Goal: Task Accomplishment & Management: Complete application form

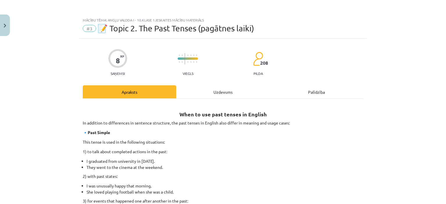
scroll to position [346, 0]
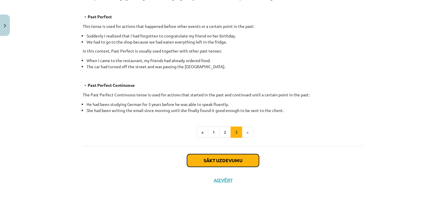
click at [238, 158] on button "Sākt uzdevumu" at bounding box center [223, 160] width 72 height 13
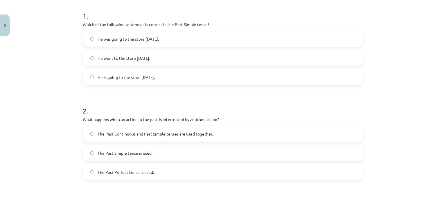
scroll to position [116, 0]
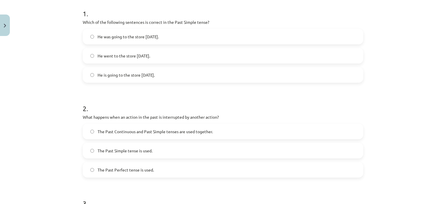
click at [119, 59] on label "He went to the store yesterday." at bounding box center [222, 55] width 279 height 15
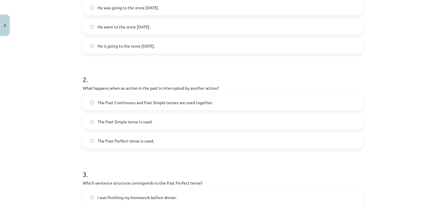
scroll to position [174, 0]
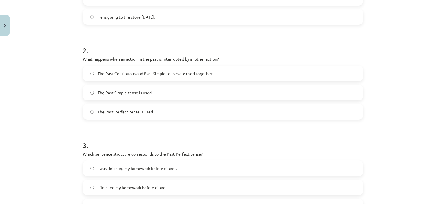
click at [173, 71] on span "The Past Continuous and Past Simple tenses are used together." at bounding box center [155, 74] width 115 height 6
click at [117, 114] on span "The Past Perfect tense is used." at bounding box center [126, 112] width 56 height 6
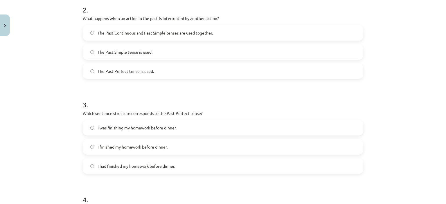
scroll to position [261, 0]
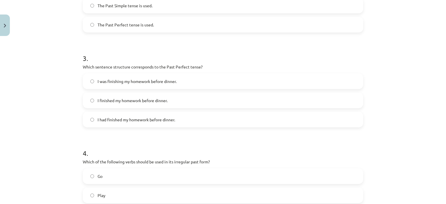
click at [184, 121] on label "I had finished my homework before dinner." at bounding box center [222, 119] width 279 height 15
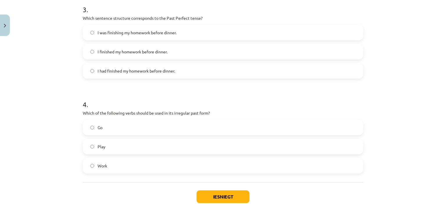
scroll to position [319, 0]
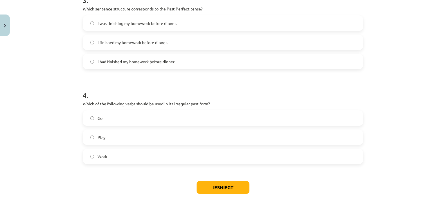
click at [141, 120] on label "Go" at bounding box center [222, 118] width 279 height 15
click at [197, 189] on button "Iesniegt" at bounding box center [223, 187] width 53 height 13
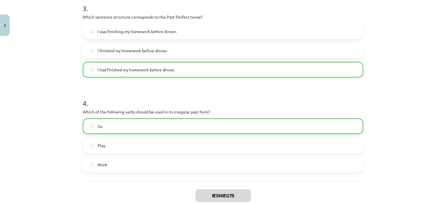
scroll to position [365, 0]
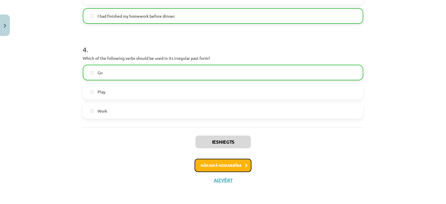
click at [220, 168] on button "Nākamā nodarbība" at bounding box center [223, 165] width 57 height 13
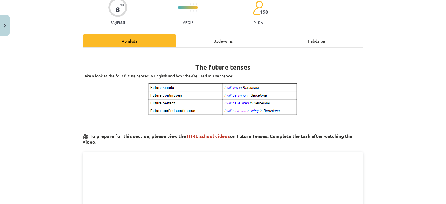
scroll to position [87, 0]
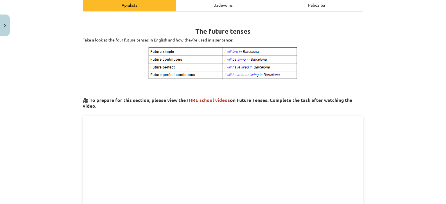
drag, startPoint x: 134, startPoint y: 46, endPoint x: 290, endPoint y: 73, distance: 158.7
click at [307, 76] on p at bounding box center [223, 62] width 281 height 33
click at [317, 93] on h3 "🎥 To prepare for this section, please view the THRE school videos on Future Ten…" at bounding box center [223, 101] width 281 height 17
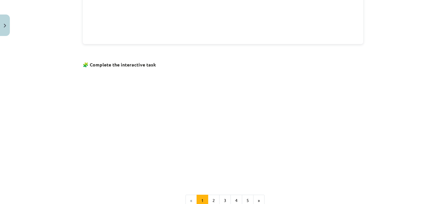
scroll to position [326, 0]
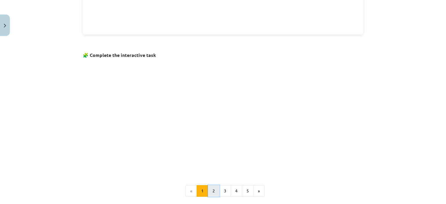
click at [208, 192] on button "2" at bounding box center [214, 191] width 12 height 12
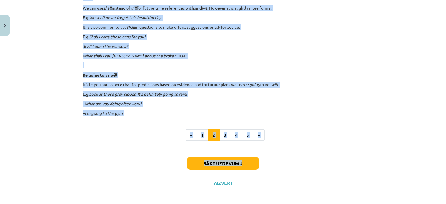
scroll to position [351, 0]
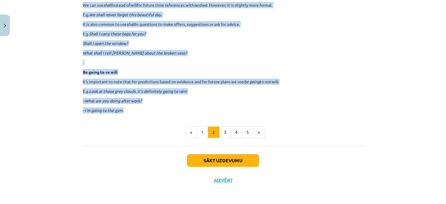
drag, startPoint x: 71, startPoint y: 109, endPoint x: 254, endPoint y: 108, distance: 182.4
click at [254, 108] on div "Mācību tēma: Angļu valoda i - 10.klase 1.ieskaites mācību materiāls #4 📝 Topic …" at bounding box center [223, 102] width 446 height 204
copy div "1. Future Simple Let’s start with the basics. The future simple is used to talk…"
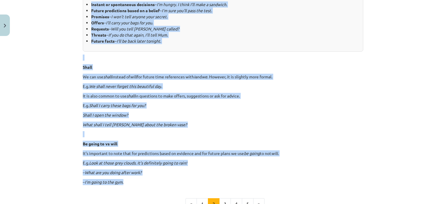
scroll to position [235, 0]
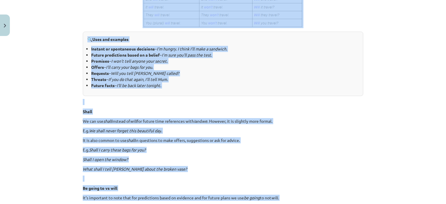
click at [57, 55] on div "Mācību tēma: Angļu valoda i - 10.klase 1.ieskaites mācību materiāls #4 📝 Topic …" at bounding box center [223, 102] width 446 height 204
click at [62, 60] on div "Mācību tēma: Angļu valoda i - 10.klase 1.ieskaites mācību materiāls #4 📝 Topic …" at bounding box center [223, 102] width 446 height 204
click at [65, 69] on div "Mācību tēma: Angļu valoda i - 10.klase 1.ieskaites mācību materiāls #4 📝 Topic …" at bounding box center [223, 102] width 446 height 204
click at [104, 89] on div "🔍 Uses and examples Instant or spontaneous decisions – I’m hungry. I think I’ll…" at bounding box center [223, 64] width 281 height 64
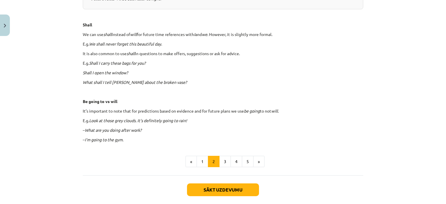
scroll to position [322, 0]
click at [219, 161] on button "3" at bounding box center [225, 162] width 12 height 12
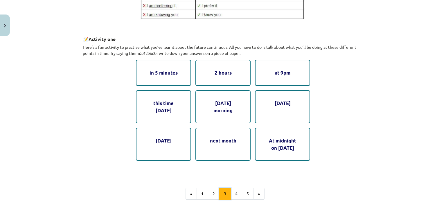
scroll to position [290, 0]
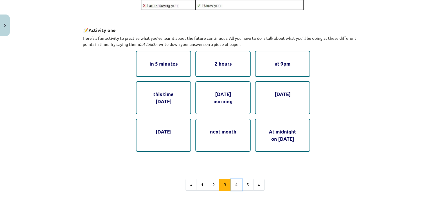
click at [236, 186] on button "4" at bounding box center [237, 185] width 12 height 12
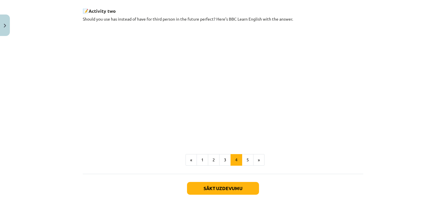
scroll to position [309, 0]
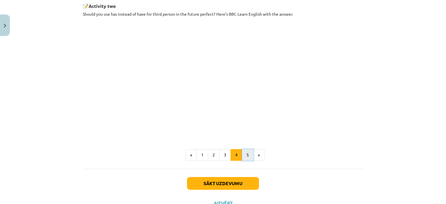
click at [245, 157] on button "5" at bounding box center [248, 155] width 12 height 12
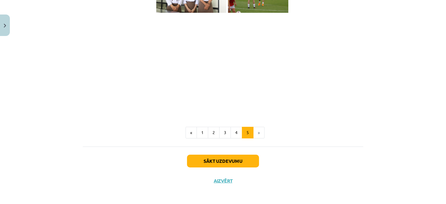
scroll to position [428, 0]
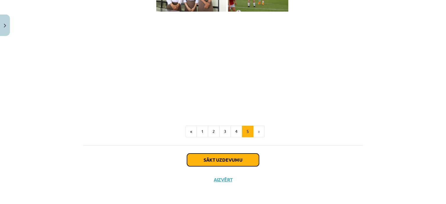
click at [251, 166] on button "Sākt uzdevumu" at bounding box center [223, 160] width 72 height 13
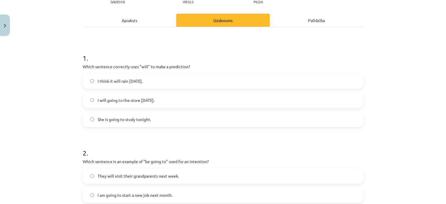
scroll to position [73, 0]
click at [168, 81] on label "I think it will rain tomorrow." at bounding box center [222, 80] width 279 height 15
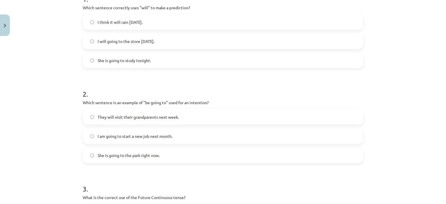
scroll to position [189, 0]
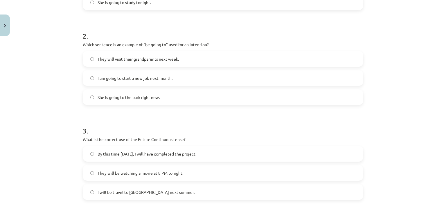
click at [92, 78] on label "I am going to start a new job next month." at bounding box center [222, 78] width 279 height 15
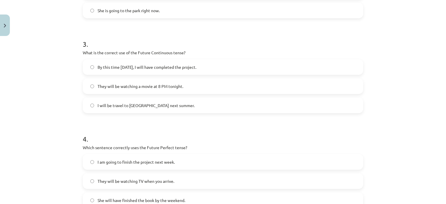
scroll to position [276, 0]
click at [91, 66] on label "By this time tomorrow, I will have completed the project." at bounding box center [222, 67] width 279 height 15
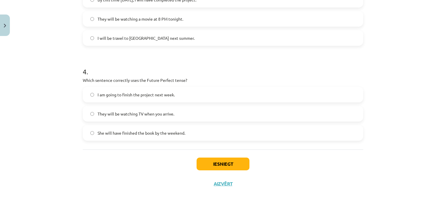
scroll to position [347, 0]
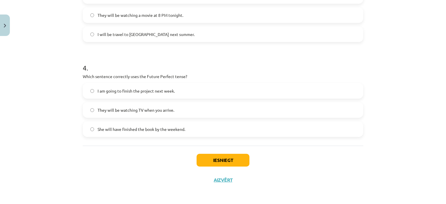
click at [109, 128] on span "She will have finished the book by the weekend." at bounding box center [142, 129] width 88 height 6
click at [212, 158] on button "Iesniegt" at bounding box center [223, 160] width 53 height 13
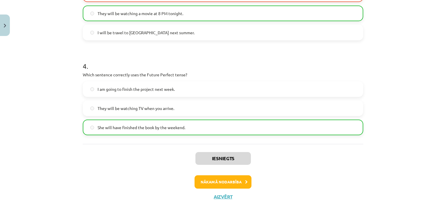
scroll to position [365, 0]
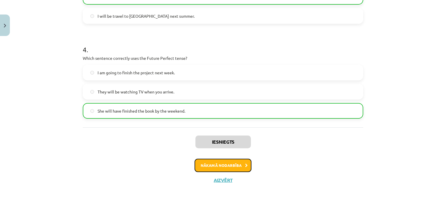
click at [218, 164] on button "Nākamā nodarbība" at bounding box center [223, 165] width 57 height 13
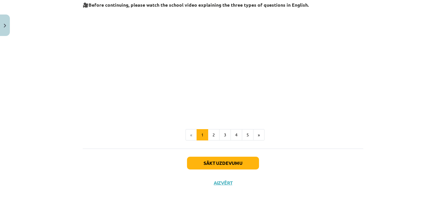
scroll to position [152, 0]
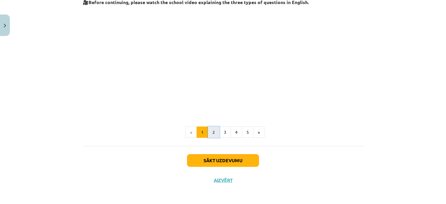
click at [209, 130] on button "2" at bounding box center [214, 133] width 12 height 12
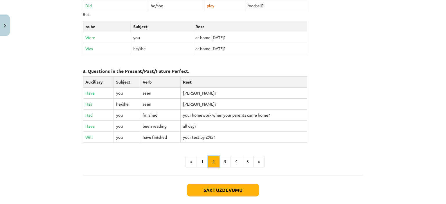
scroll to position [261, 0]
click at [221, 157] on button "3" at bounding box center [225, 161] width 12 height 12
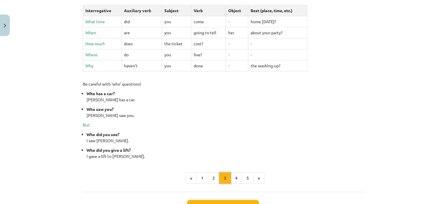
scroll to position [249, 0]
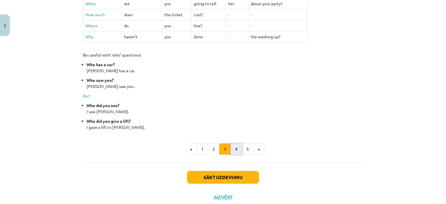
click at [231, 148] on button "4" at bounding box center [237, 149] width 12 height 12
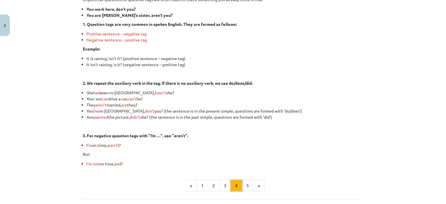
scroll to position [133, 0]
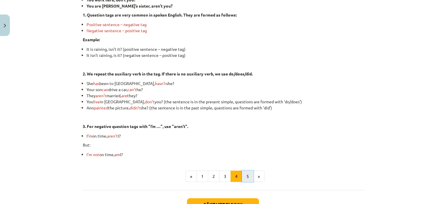
click at [242, 175] on button "5" at bounding box center [248, 177] width 12 height 12
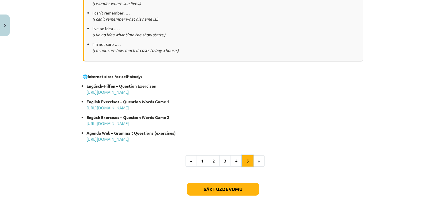
scroll to position [307, 0]
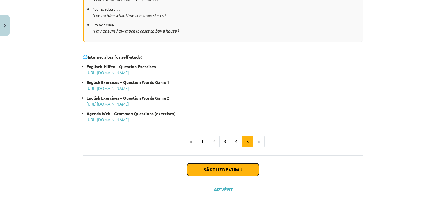
click at [222, 168] on button "Sākt uzdevumu" at bounding box center [223, 169] width 72 height 13
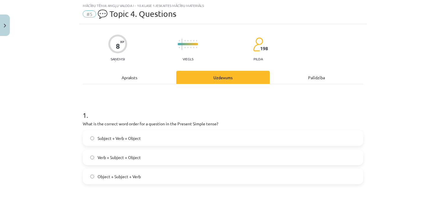
scroll to position [73, 0]
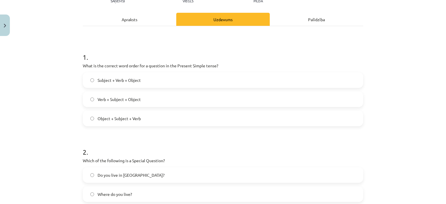
click at [90, 83] on label "Subject + Verb + Object" at bounding box center [222, 80] width 279 height 15
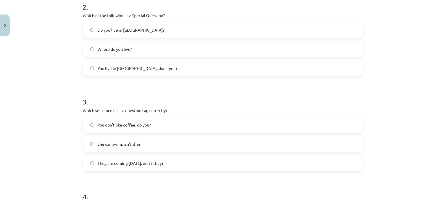
scroll to position [276, 0]
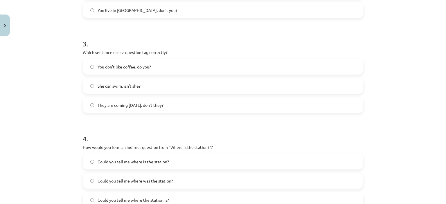
click at [102, 65] on span "You don’t like coffee, do you?" at bounding box center [124, 67] width 53 height 6
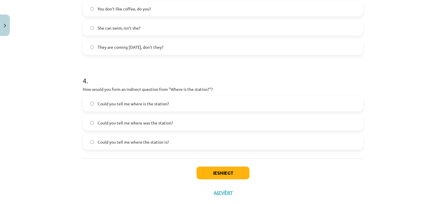
scroll to position [347, 0]
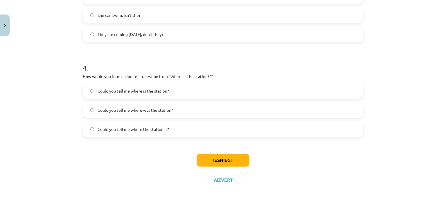
click at [145, 91] on span "Could you tell me where is the station?" at bounding box center [133, 91] width 71 height 6
click at [202, 162] on button "Iesniegt" at bounding box center [223, 160] width 53 height 13
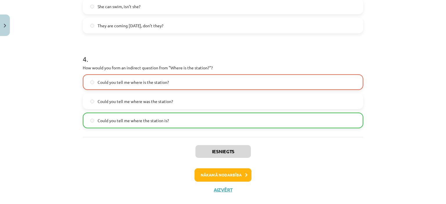
scroll to position [365, 0]
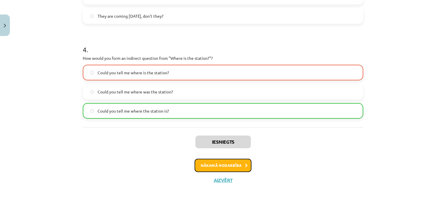
click at [207, 167] on button "Nākamā nodarbība" at bounding box center [223, 165] width 57 height 13
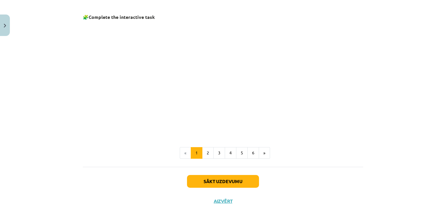
scroll to position [392, 0]
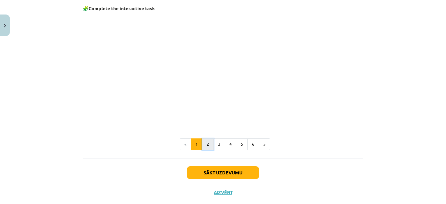
click at [208, 140] on button "2" at bounding box center [208, 145] width 12 height 12
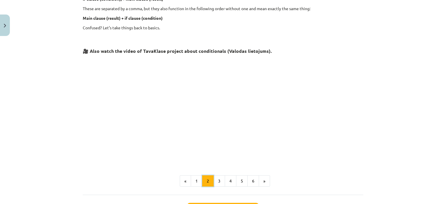
scroll to position [220, 0]
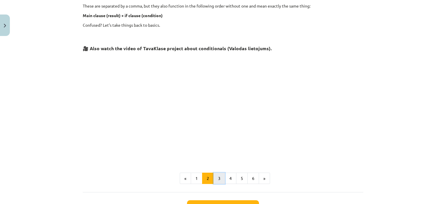
click at [215, 181] on button "3" at bounding box center [219, 179] width 12 height 12
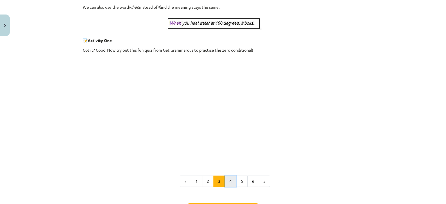
click at [226, 181] on button "4" at bounding box center [231, 182] width 12 height 12
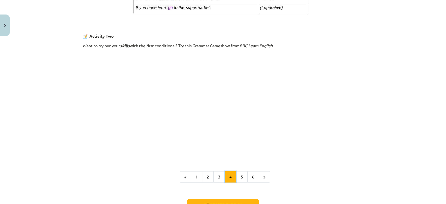
scroll to position [365, 0]
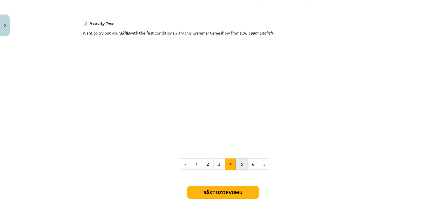
click at [237, 167] on button "5" at bounding box center [242, 165] width 12 height 12
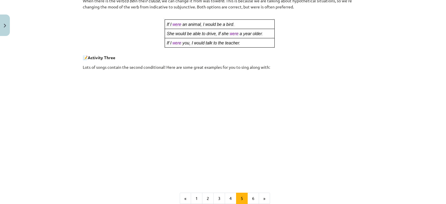
scroll to position [278, 0]
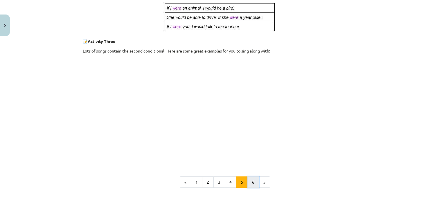
click at [250, 186] on button "6" at bounding box center [253, 183] width 12 height 12
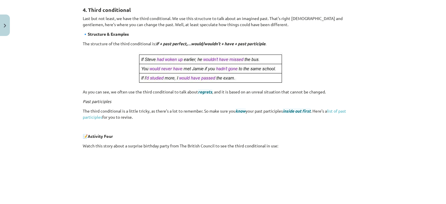
scroll to position [104, 0]
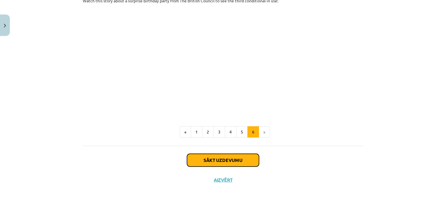
click at [216, 160] on button "Sākt uzdevumu" at bounding box center [223, 160] width 72 height 13
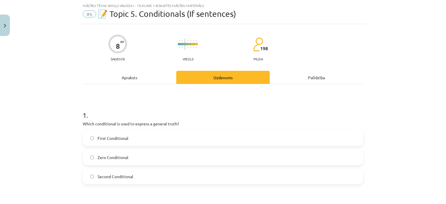
scroll to position [44, 0]
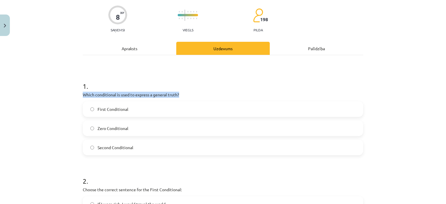
drag, startPoint x: 79, startPoint y: 95, endPoint x: 193, endPoint y: 94, distance: 113.6
copy p "Which conditional is used to express a general truth?"
click at [206, 127] on label "Zero Conditional" at bounding box center [222, 128] width 279 height 15
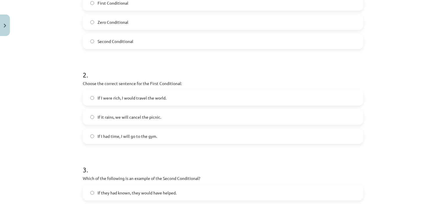
scroll to position [160, 0]
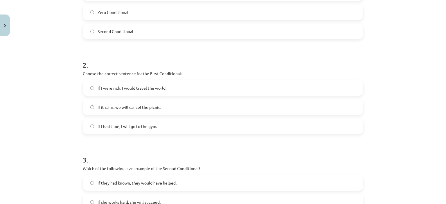
click at [94, 107] on label "If it rains, we will cancel the picnic." at bounding box center [222, 107] width 279 height 15
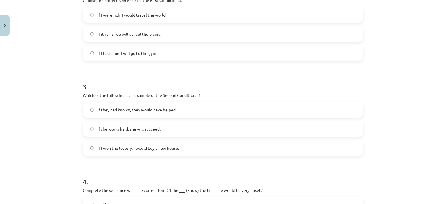
scroll to position [247, 0]
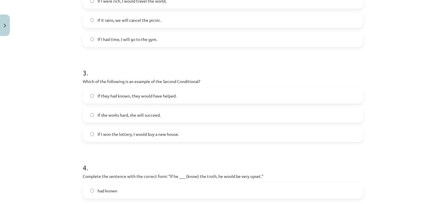
click at [189, 97] on label "If they had known, they would have helped." at bounding box center [222, 96] width 279 height 15
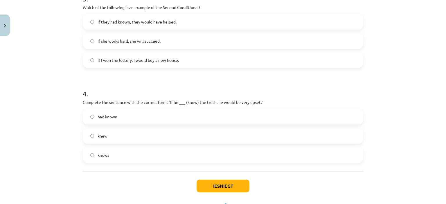
scroll to position [334, 0]
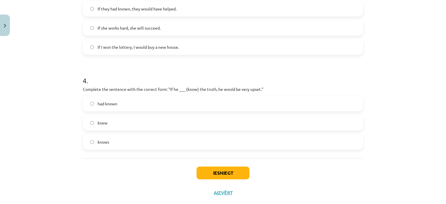
click at [168, 127] on label "knew" at bounding box center [222, 123] width 279 height 15
click at [210, 168] on button "Iesniegt" at bounding box center [223, 173] width 53 height 13
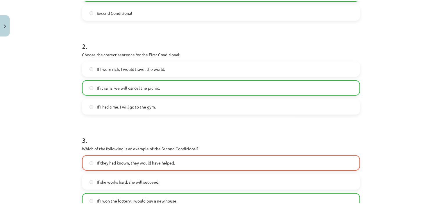
scroll to position [189, 0]
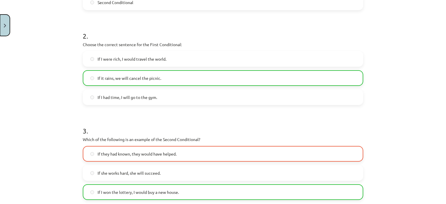
click at [5, 32] on button "Close" at bounding box center [5, 25] width 10 height 21
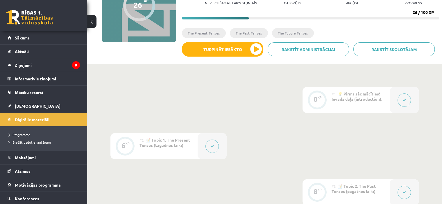
click at [89, 24] on button at bounding box center [91, 21] width 9 height 13
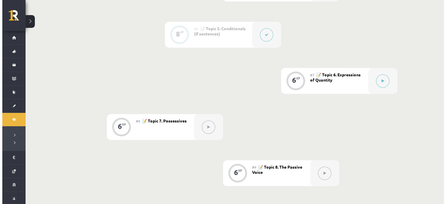
scroll to position [339, 0]
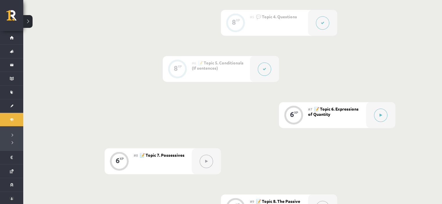
click at [360, 116] on div "#7 📝 Topic 6. Expressions of Quantity" at bounding box center [337, 115] width 58 height 26
click at [382, 113] on button at bounding box center [380, 115] width 13 height 13
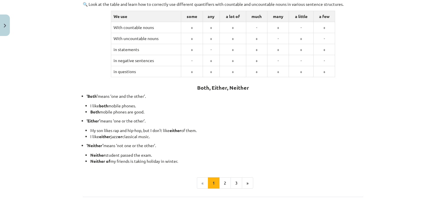
scroll to position [116, 0]
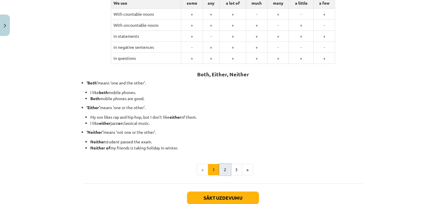
click at [224, 170] on button "2" at bounding box center [225, 170] width 12 height 12
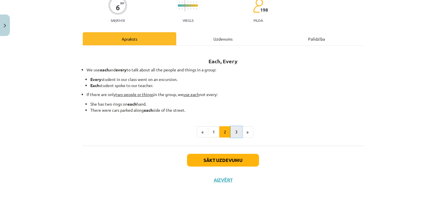
click at [231, 134] on button "3" at bounding box center [237, 132] width 12 height 12
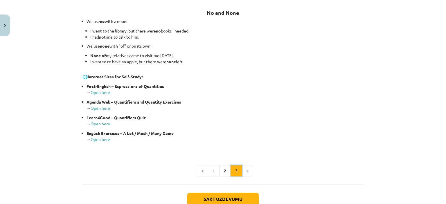
scroll to position [111, 0]
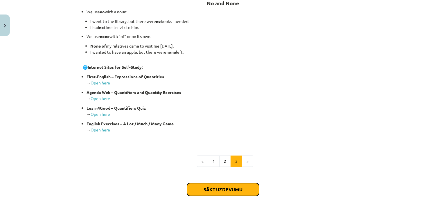
click at [217, 192] on button "Sākt uzdevumu" at bounding box center [223, 189] width 72 height 13
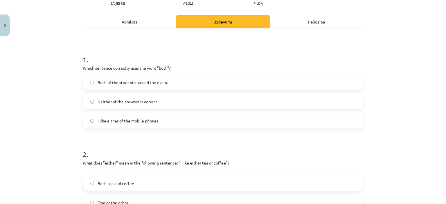
scroll to position [87, 0]
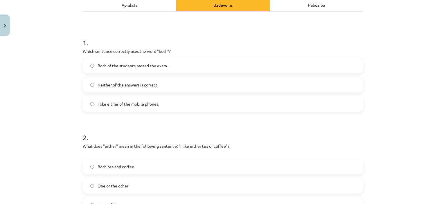
click at [162, 67] on span "Both of the students passed the exam." at bounding box center [133, 66] width 70 height 6
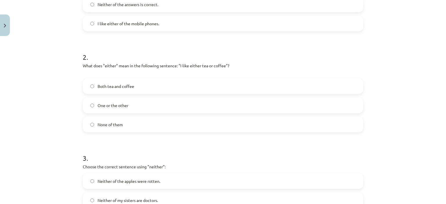
scroll to position [174, 0]
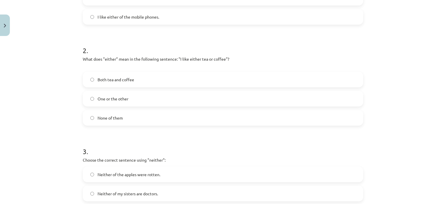
click at [127, 82] on label "Both tea and coffee" at bounding box center [222, 79] width 279 height 15
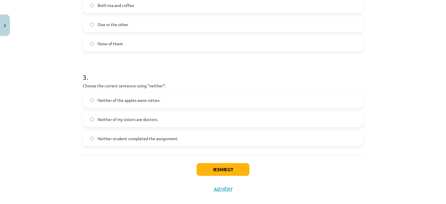
scroll to position [258, 0]
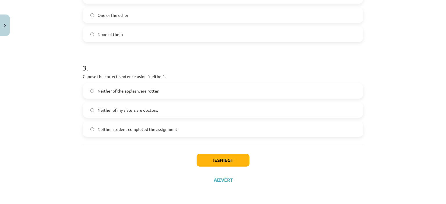
click at [167, 114] on label "Neither of my sisters are doctors." at bounding box center [222, 110] width 279 height 15
click at [202, 157] on button "Iesniegt" at bounding box center [223, 160] width 53 height 13
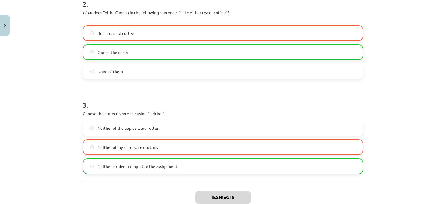
scroll to position [276, 0]
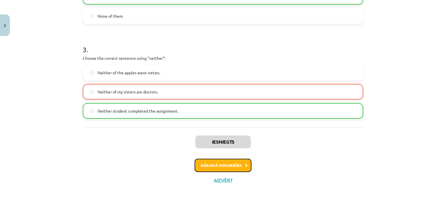
click at [215, 166] on button "Nākamā nodarbība" at bounding box center [223, 165] width 57 height 13
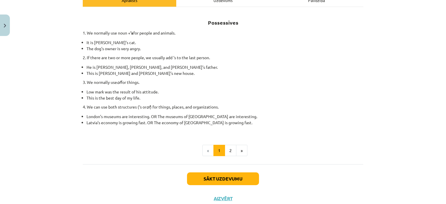
scroll to position [102, 0]
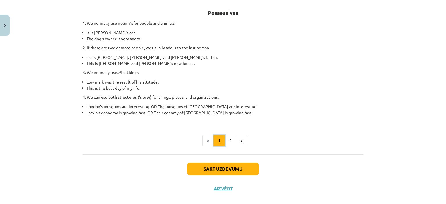
click at [216, 141] on button "1" at bounding box center [219, 141] width 12 height 12
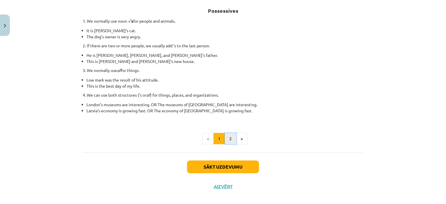
click at [227, 141] on button "2" at bounding box center [231, 139] width 12 height 12
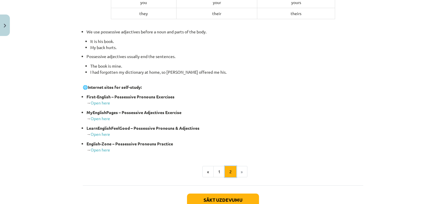
scroll to position [210, 0]
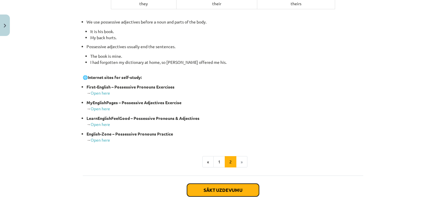
click at [187, 187] on button "Sākt uzdevumu" at bounding box center [223, 190] width 72 height 13
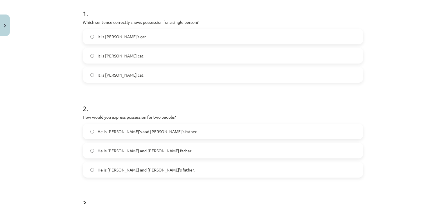
scroll to position [44, 0]
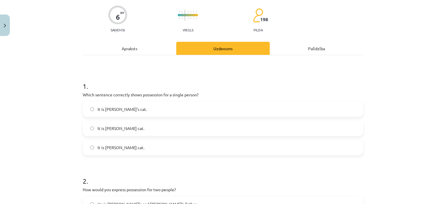
click at [118, 51] on div "Apraksts" at bounding box center [130, 48] width 94 height 13
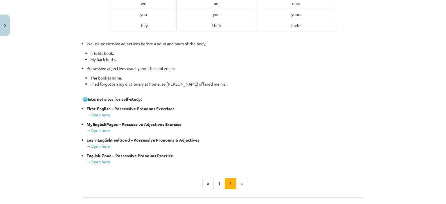
scroll to position [189, 0]
click at [219, 185] on button "1" at bounding box center [219, 184] width 12 height 12
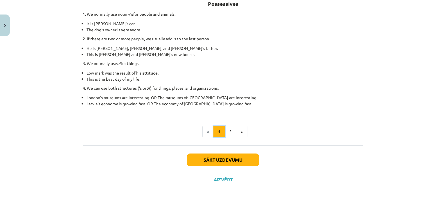
scroll to position [104, 0]
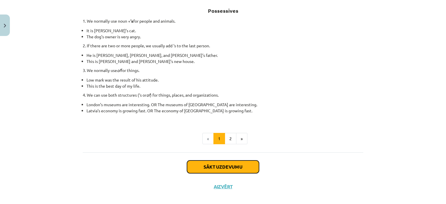
click at [213, 167] on button "Sākt uzdevumu" at bounding box center [223, 167] width 72 height 13
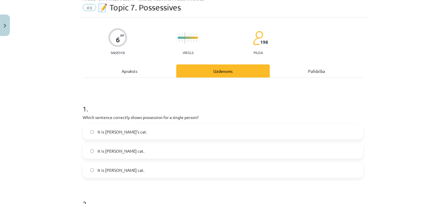
scroll to position [15, 0]
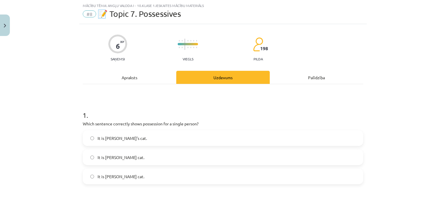
click at [92, 137] on label "It is Jane’s cat." at bounding box center [222, 138] width 279 height 15
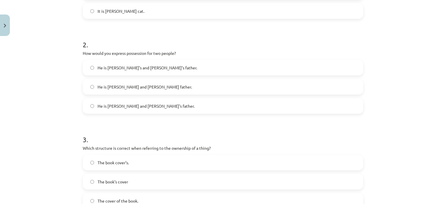
scroll to position [189, 0]
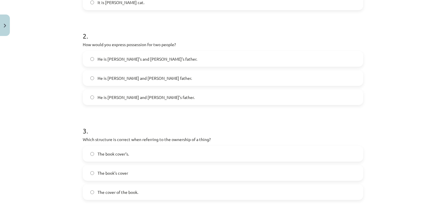
click at [129, 97] on span "He is Alice and James’s father." at bounding box center [146, 97] width 97 height 6
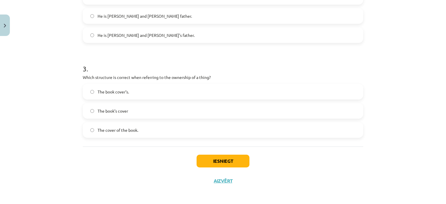
scroll to position [252, 0]
click at [98, 131] on span "The cover of the book." at bounding box center [118, 129] width 41 height 6
click at [201, 159] on button "Iesniegt" at bounding box center [223, 160] width 53 height 13
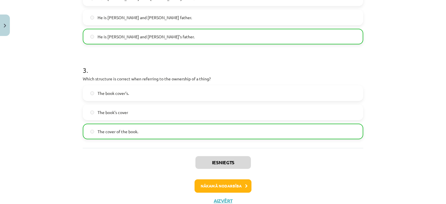
scroll to position [270, 0]
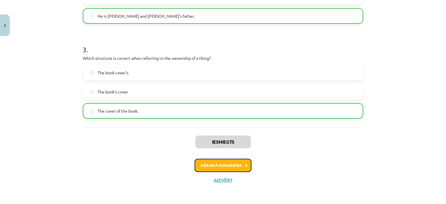
click at [210, 165] on button "Nākamā nodarbība" at bounding box center [223, 165] width 57 height 13
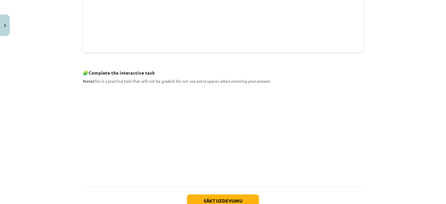
scroll to position [247, 0]
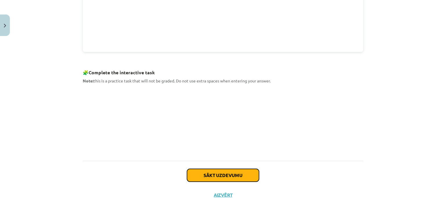
click at [212, 174] on button "Sākt uzdevumu" at bounding box center [223, 175] width 72 height 13
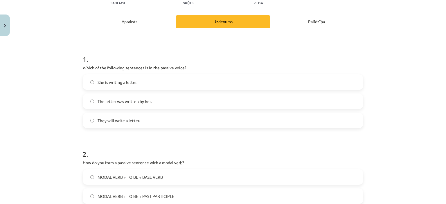
scroll to position [73, 0]
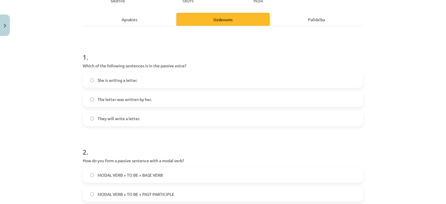
click at [96, 103] on label "The letter was written by her." at bounding box center [222, 99] width 279 height 15
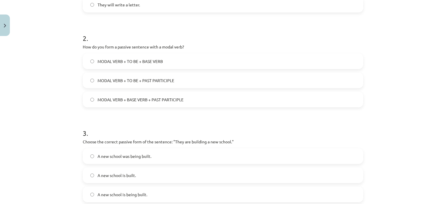
scroll to position [189, 0]
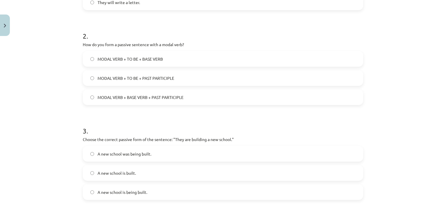
click at [109, 54] on label "MODAL VERB + TO BE + BASE VERB" at bounding box center [222, 59] width 279 height 15
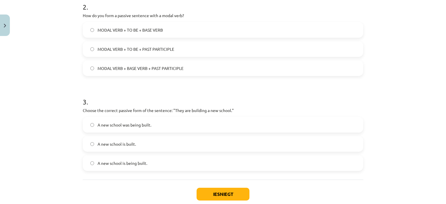
click at [115, 67] on span "MODAL VERB + BASE VERB + PAST PARTICIPLE" at bounding box center [141, 68] width 86 height 6
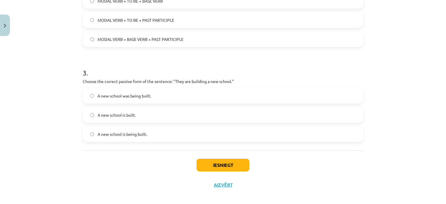
click at [142, 131] on span "A new school is being built." at bounding box center [123, 134] width 50 height 6
click at [200, 164] on button "Iesniegt" at bounding box center [223, 165] width 53 height 13
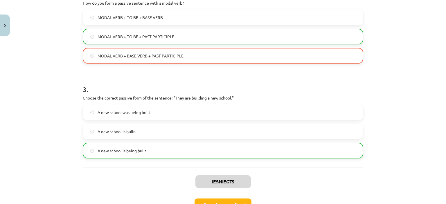
scroll to position [218, 0]
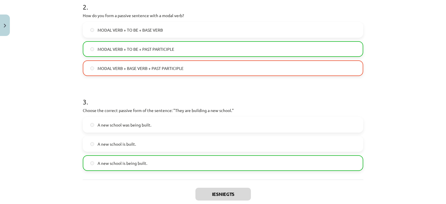
click at [144, 50] on span "MODAL VERB + TO BE + PAST PARTICIPLE" at bounding box center [136, 49] width 77 height 6
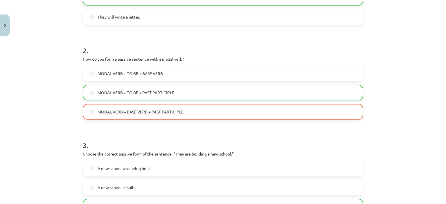
scroll to position [270, 0]
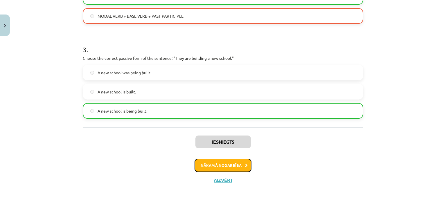
click at [217, 163] on button "Nākamā nodarbība" at bounding box center [223, 165] width 57 height 13
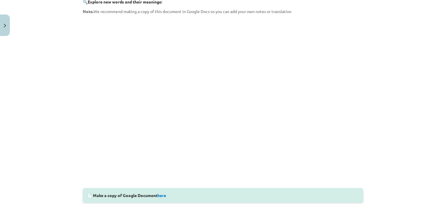
scroll to position [102, 0]
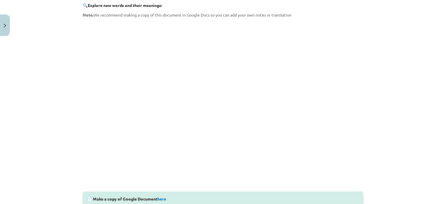
click at [86, 200] on div "📄 Make a copy of Google Document here" at bounding box center [223, 199] width 281 height 15
click at [160, 200] on link "here" at bounding box center [161, 198] width 9 height 5
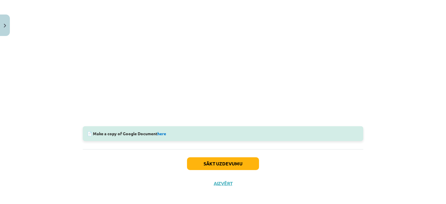
scroll to position [171, 0]
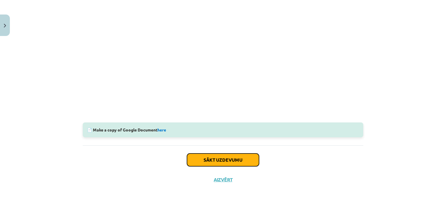
click at [217, 159] on button "Sākt uzdevumu" at bounding box center [223, 160] width 72 height 13
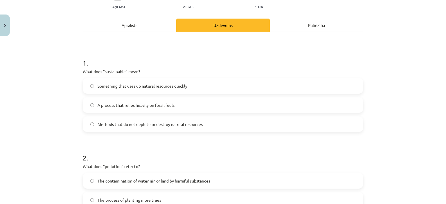
scroll to position [102, 0]
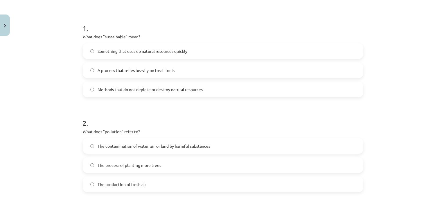
click at [155, 87] on span "Methods that do not deplete or destroy natural resources" at bounding box center [150, 90] width 105 height 6
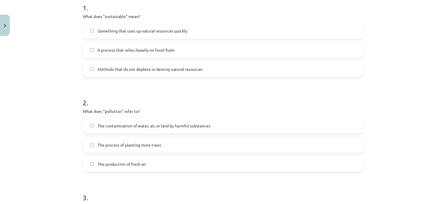
scroll to position [160, 0]
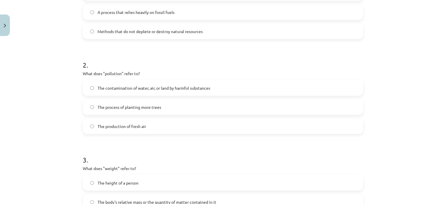
click at [103, 88] on span "The contamination of water, air, or land by harmful substances" at bounding box center [154, 88] width 113 height 6
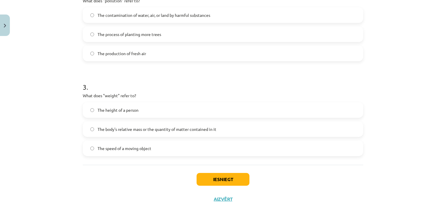
scroll to position [247, 0]
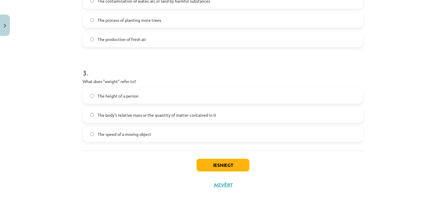
click at [159, 118] on label "The body's relative mass or the quantity of matter contained in it" at bounding box center [222, 115] width 279 height 15
click at [208, 167] on button "Iesniegt" at bounding box center [223, 165] width 53 height 13
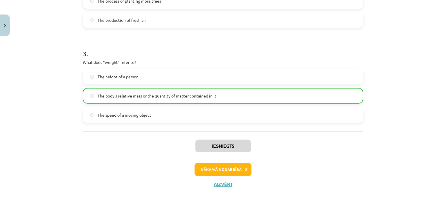
scroll to position [270, 0]
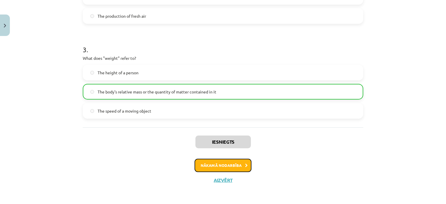
click at [220, 166] on button "Nākamā nodarbība" at bounding box center [223, 165] width 57 height 13
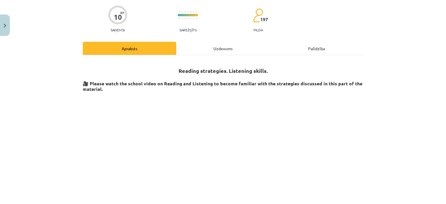
scroll to position [102, 0]
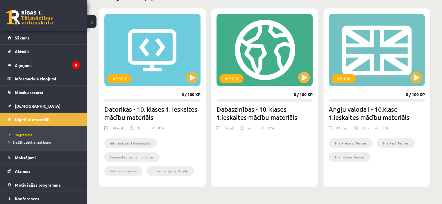
scroll to position [161, 0]
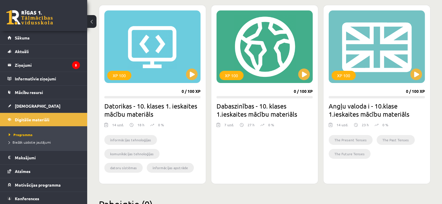
click at [375, 115] on h2 "Angļu valoda i - 10.klase 1.ieskaites mācību materiāls" at bounding box center [376, 110] width 96 height 16
click at [372, 104] on h2 "Angļu valoda i - 10.klase 1.ieskaites mācību materiāls" at bounding box center [376, 110] width 96 height 16
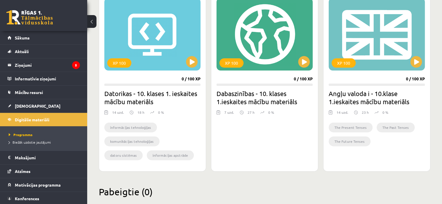
scroll to position [174, 0]
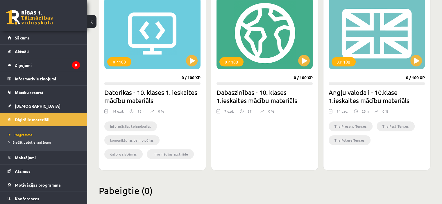
click at [347, 102] on h2 "Angļu valoda i - 10.klase 1.ieskaites mācību materiāls" at bounding box center [376, 96] width 96 height 16
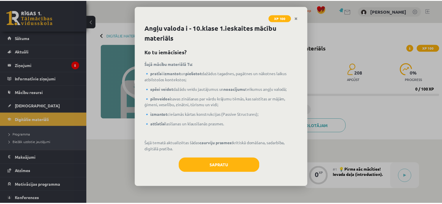
scroll to position [338, 0]
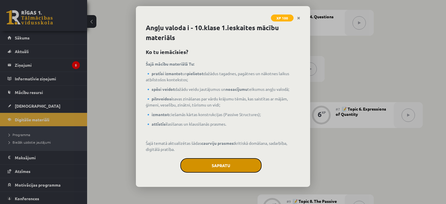
click at [206, 166] on button "Sapratu" at bounding box center [220, 165] width 81 height 15
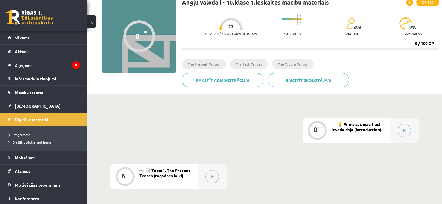
scroll to position [0, 0]
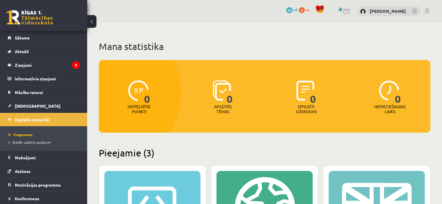
scroll to position [174, 0]
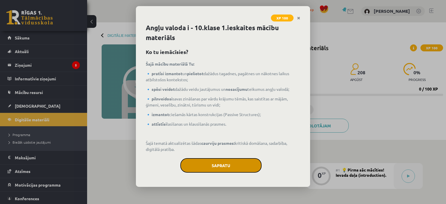
click at [229, 165] on button "Sapratu" at bounding box center [220, 165] width 81 height 15
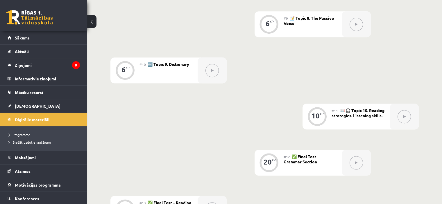
scroll to position [523, 0]
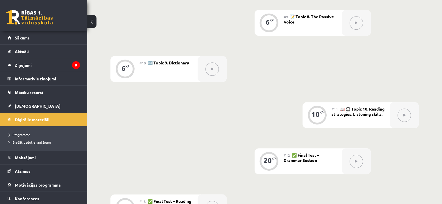
click at [174, 69] on div "#10 🔤 Topic 9. Dictionary" at bounding box center [168, 69] width 58 height 26
click at [156, 64] on span "🔤 Topic 9. Dictionary" at bounding box center [169, 62] width 42 height 5
click at [163, 60] on div "#10 🔤 Topic 9. Dictionary" at bounding box center [168, 69] width 58 height 26
click at [163, 66] on div "#10 🔤 Topic 9. Dictionary" at bounding box center [168, 69] width 58 height 26
click at [216, 68] on button at bounding box center [211, 68] width 13 height 13
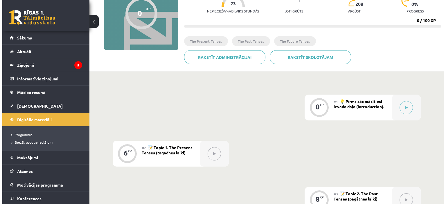
scroll to position [58, 0]
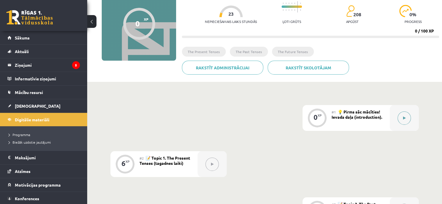
click at [408, 122] on button at bounding box center [403, 118] width 13 height 13
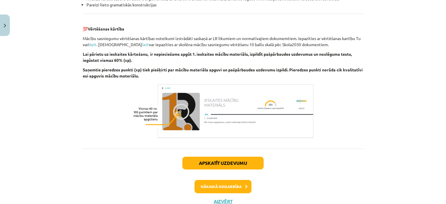
scroll to position [687, 0]
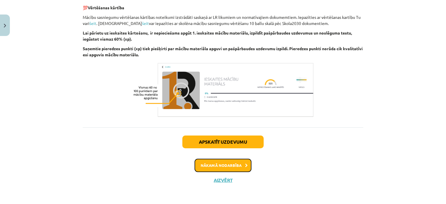
click at [234, 167] on button "Nākamā nodarbība" at bounding box center [223, 165] width 57 height 13
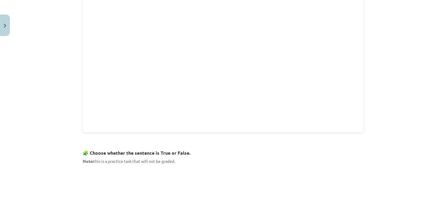
scroll to position [400, 0]
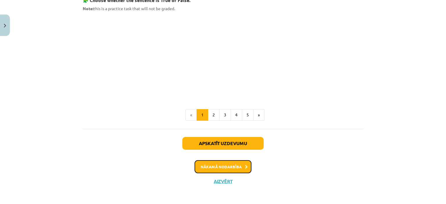
click at [233, 164] on button "Nākamā nodarbība" at bounding box center [223, 166] width 57 height 13
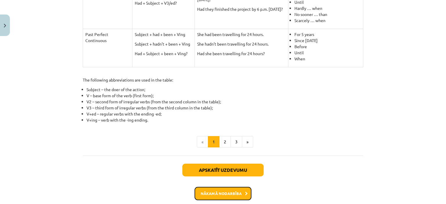
scroll to position [305, 0]
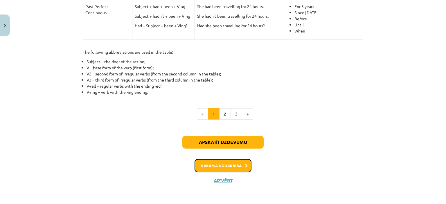
click at [228, 168] on button "Nākamā nodarbība" at bounding box center [223, 165] width 57 height 13
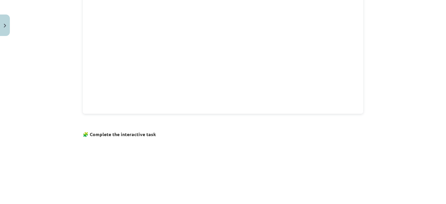
scroll to position [402, 0]
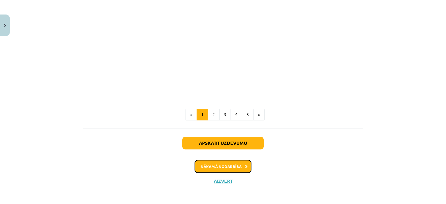
click at [222, 165] on button "Nākamā nodarbība" at bounding box center [223, 166] width 57 height 13
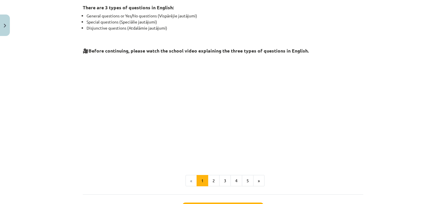
scroll to position [170, 0]
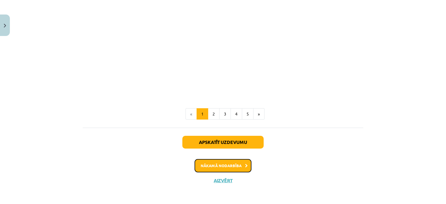
click at [224, 163] on button "Nākamā nodarbība" at bounding box center [223, 165] width 57 height 13
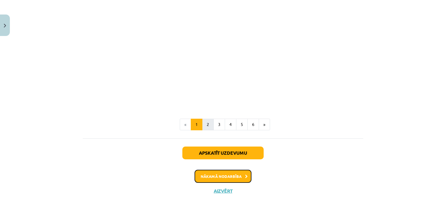
scroll to position [422, 0]
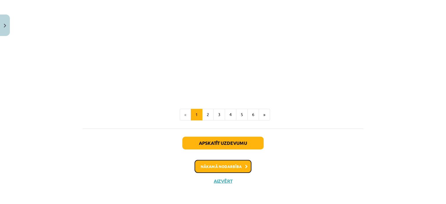
click at [217, 168] on button "Nākamā nodarbība" at bounding box center [223, 166] width 57 height 13
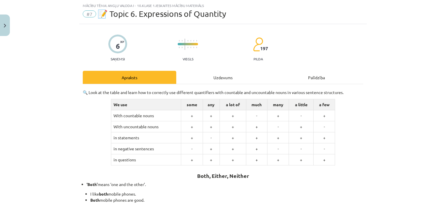
scroll to position [172, 0]
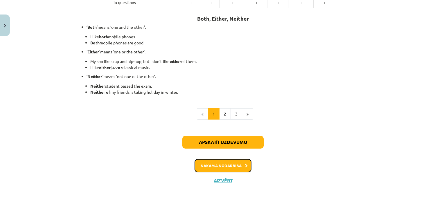
click at [211, 166] on button "Nākamā nodarbība" at bounding box center [223, 165] width 57 height 13
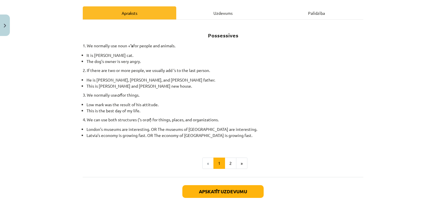
scroll to position [129, 0]
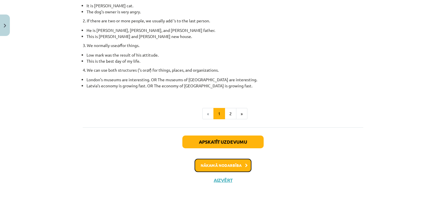
click at [210, 163] on button "Nākamā nodarbība" at bounding box center [223, 165] width 57 height 13
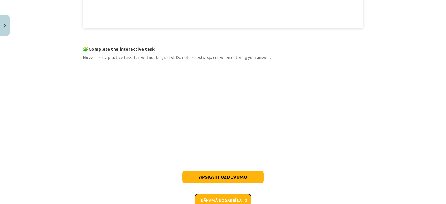
scroll to position [305, 0]
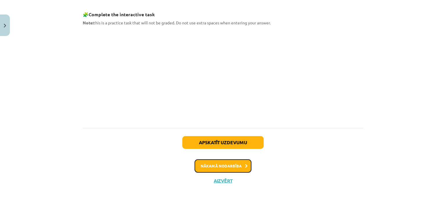
click at [204, 163] on button "Nākamā nodarbība" at bounding box center [223, 165] width 57 height 13
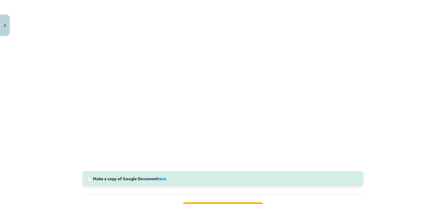
scroll to position [189, 0]
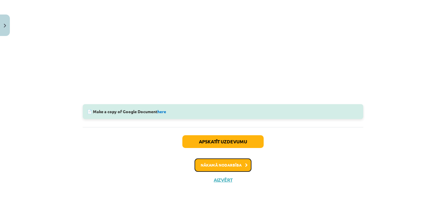
click at [225, 170] on button "Nākamā nodarbība" at bounding box center [223, 165] width 57 height 13
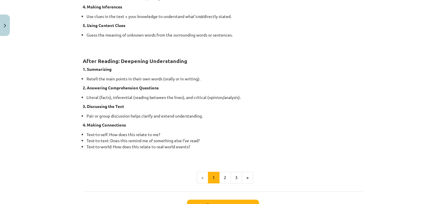
scroll to position [450, 0]
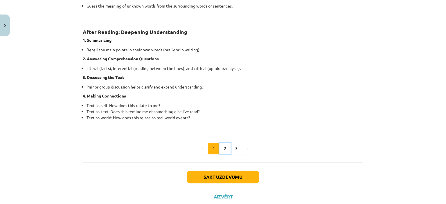
click at [224, 148] on button "2" at bounding box center [225, 149] width 12 height 12
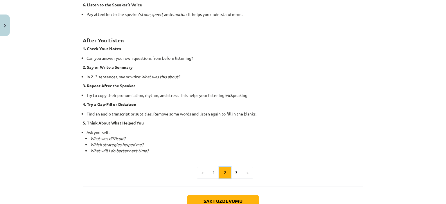
scroll to position [394, 0]
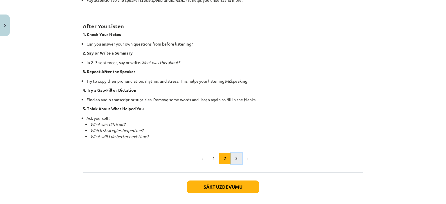
click at [232, 157] on button "3" at bounding box center [237, 159] width 12 height 12
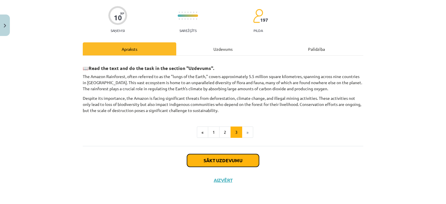
click at [216, 160] on button "Sākt uzdevumu" at bounding box center [223, 160] width 72 height 13
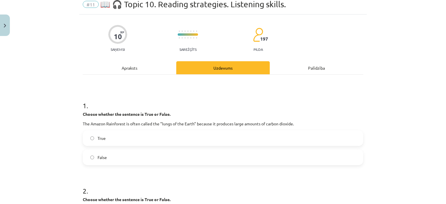
scroll to position [15, 0]
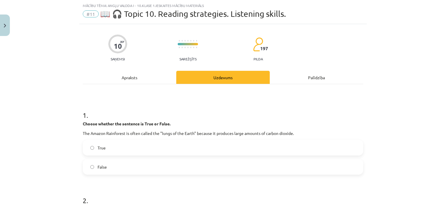
click at [159, 169] on label "False" at bounding box center [222, 167] width 279 height 15
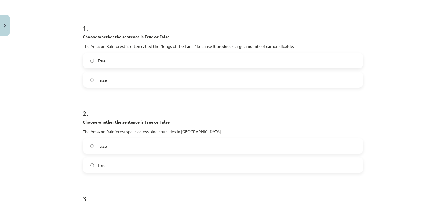
scroll to position [131, 0]
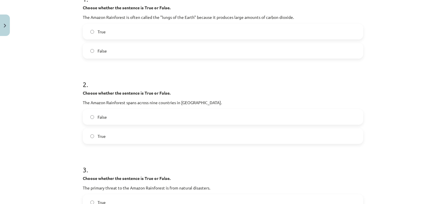
click at [112, 118] on label "False" at bounding box center [222, 117] width 279 height 15
click at [107, 137] on label "True" at bounding box center [222, 136] width 279 height 15
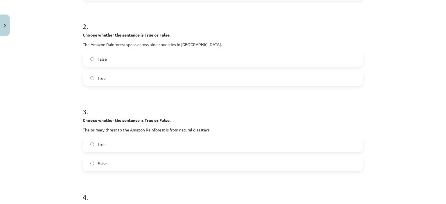
scroll to position [247, 0]
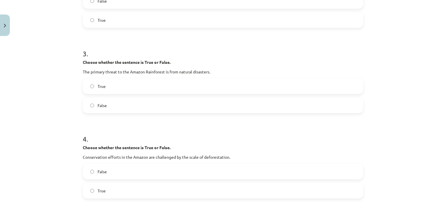
click at [94, 107] on label "False" at bounding box center [222, 105] width 279 height 15
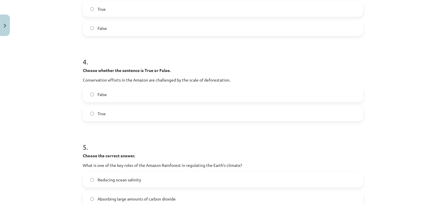
scroll to position [334, 0]
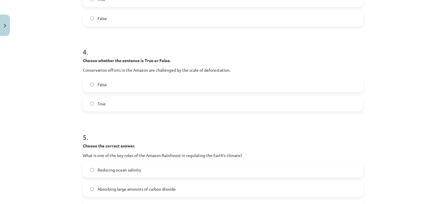
click at [87, 105] on label "True" at bounding box center [222, 103] width 279 height 15
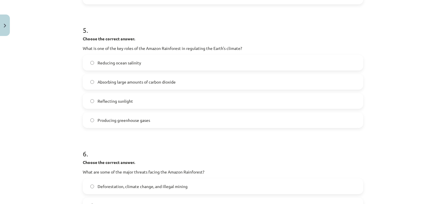
scroll to position [450, 0]
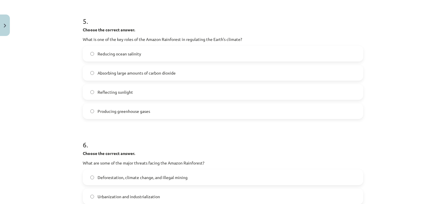
click at [146, 73] on span "Absorbing large amounts of carbon dioxide" at bounding box center [137, 73] width 78 height 6
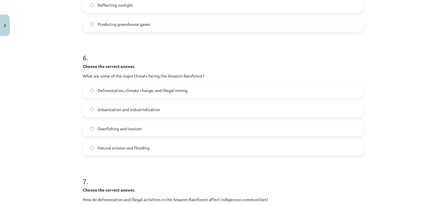
scroll to position [566, 0]
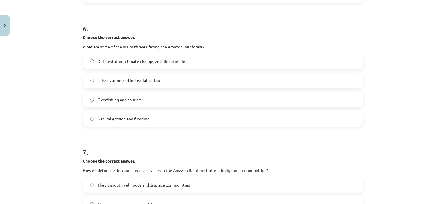
click at [139, 62] on span "Deforestation, climate change, and illegal mining" at bounding box center [143, 61] width 90 height 6
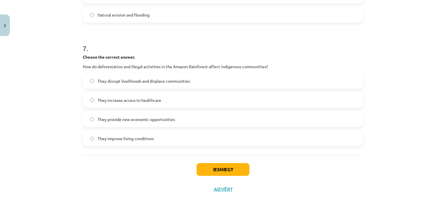
scroll to position [680, 0]
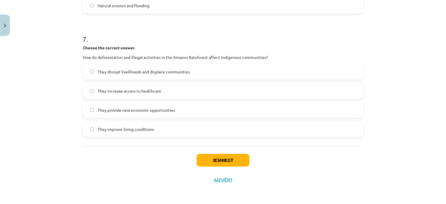
click at [139, 72] on span "They disrupt livelihoods and displace communities" at bounding box center [144, 72] width 92 height 6
click at [166, 77] on label "They disrupt livelihoods and displace communities" at bounding box center [222, 71] width 279 height 15
click at [206, 159] on button "Iesniegt" at bounding box center [223, 160] width 53 height 13
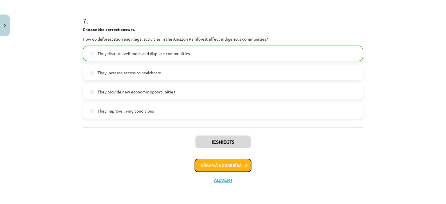
click at [214, 168] on button "Nākamā nodarbība" at bounding box center [223, 165] width 57 height 13
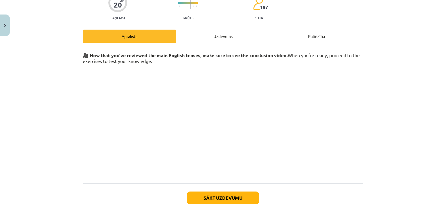
scroll to position [87, 0]
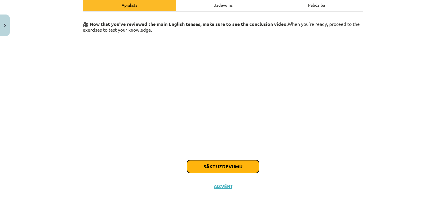
click at [204, 167] on button "Sākt uzdevumu" at bounding box center [223, 166] width 72 height 13
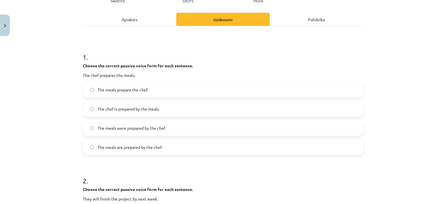
scroll to position [102, 0]
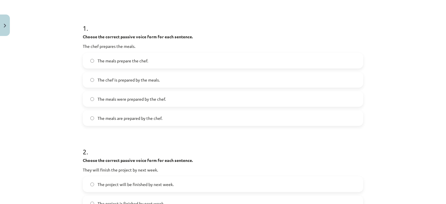
click at [118, 122] on label "The meals are prepared by the chef." at bounding box center [222, 118] width 279 height 15
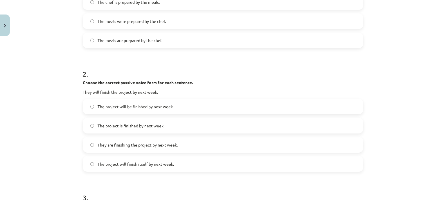
scroll to position [189, 0]
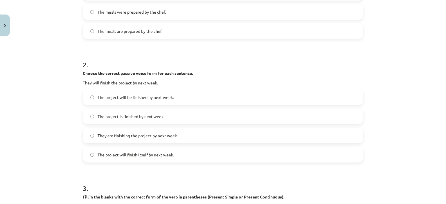
click at [138, 98] on span "The project will be finished by next week." at bounding box center [136, 97] width 76 height 6
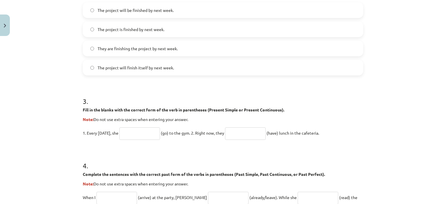
scroll to position [305, 0]
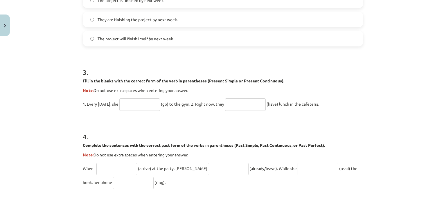
click at [141, 100] on input "text" at bounding box center [139, 104] width 41 height 12
type input "****"
click at [248, 105] on input "text" at bounding box center [245, 104] width 41 height 12
type input "*"
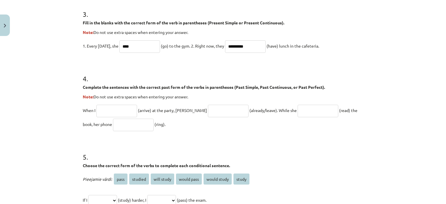
type input "**********"
click at [121, 105] on input "text" at bounding box center [116, 111] width 41 height 12
type input "*"
type input "*******"
click at [208, 112] on input "text" at bounding box center [228, 111] width 41 height 12
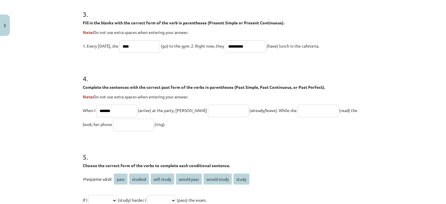
click at [208, 112] on input "text" at bounding box center [228, 111] width 41 height 12
type input "**********"
click at [298, 113] on input "text" at bounding box center [318, 111] width 41 height 12
drag, startPoint x: 278, startPoint y: 118, endPoint x: 271, endPoint y: 121, distance: 7.8
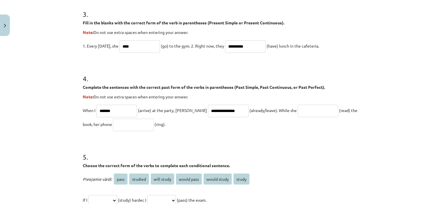
drag, startPoint x: 271, startPoint y: 121, endPoint x: 93, endPoint y: 114, distance: 177.9
click at [93, 114] on p "**********" at bounding box center [223, 117] width 281 height 28
click at [100, 111] on input "*******" at bounding box center [116, 111] width 41 height 12
click at [97, 110] on input "*******" at bounding box center [116, 111] width 41 height 12
click at [113, 123] on input "text" at bounding box center [133, 125] width 41 height 12
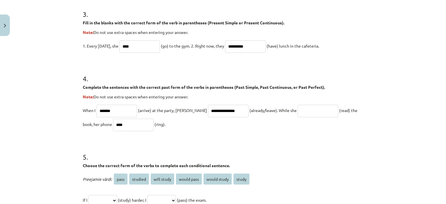
type input "****"
click at [298, 109] on input "text" at bounding box center [318, 111] width 41 height 12
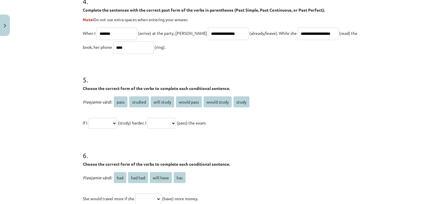
scroll to position [450, 0]
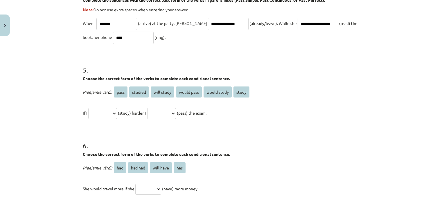
type input "**********"
click at [117, 114] on select "**********" at bounding box center [102, 113] width 29 height 11
click at [57, 116] on div "**********" at bounding box center [223, 102] width 446 height 204
click at [117, 114] on select "**********" at bounding box center [102, 113] width 29 height 11
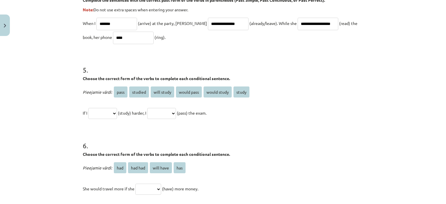
select select "*******"
click at [88, 108] on select "**********" at bounding box center [102, 113] width 29 height 11
click at [176, 114] on select "**********" at bounding box center [161, 113] width 29 height 11
click at [117, 114] on select "**********" at bounding box center [102, 113] width 29 height 11
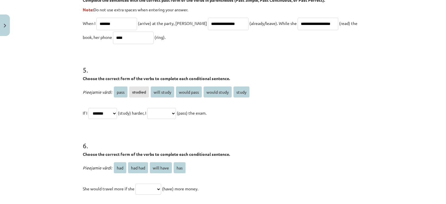
click at [176, 115] on select "**********" at bounding box center [161, 113] width 29 height 11
select select "**********"
click at [154, 108] on select "**********" at bounding box center [161, 113] width 29 height 11
click at [117, 113] on select "**********" at bounding box center [102, 113] width 29 height 11
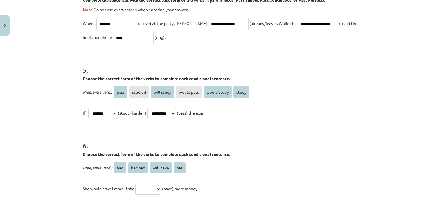
select select "**********"
click at [88, 108] on select "**********" at bounding box center [102, 113] width 29 height 11
click at [176, 113] on select "**********" at bounding box center [161, 113] width 29 height 11
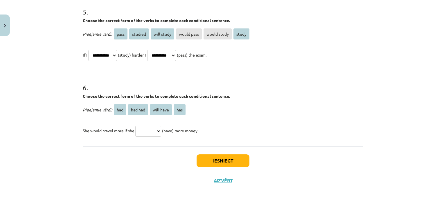
scroll to position [509, 0]
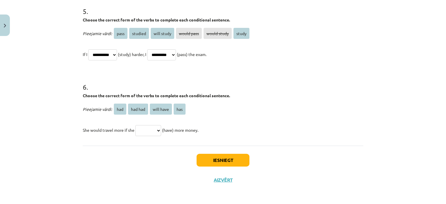
click at [161, 131] on select "*** ******* ********* ***" at bounding box center [148, 130] width 26 height 11
select select "***"
click at [135, 125] on select "*** ******* ********* ***" at bounding box center [148, 130] width 26 height 11
click at [210, 157] on button "Iesniegt" at bounding box center [223, 160] width 53 height 13
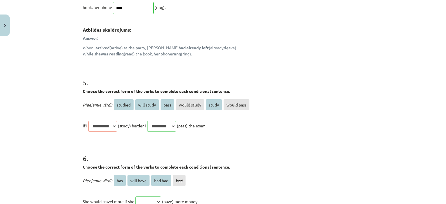
scroll to position [552, 0]
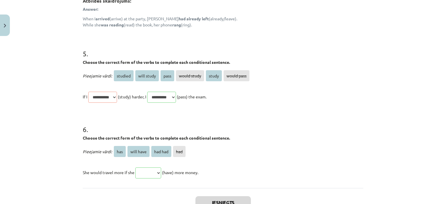
click at [124, 97] on span "(study) harder, I" at bounding box center [132, 96] width 28 height 5
click at [135, 95] on p "**********" at bounding box center [223, 97] width 281 height 14
click at [139, 102] on p "**********" at bounding box center [223, 97] width 281 height 14
click at [141, 100] on p "**********" at bounding box center [223, 97] width 281 height 14
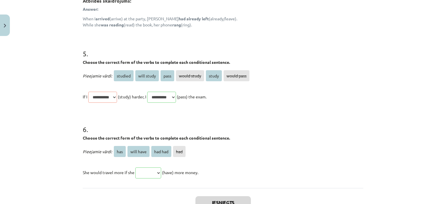
click at [142, 99] on p "**********" at bounding box center [223, 97] width 281 height 14
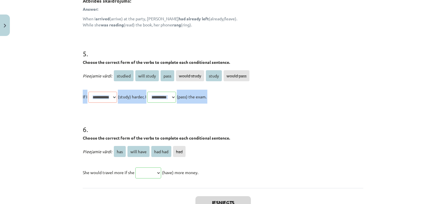
click at [142, 100] on p "**********" at bounding box center [223, 97] width 281 height 14
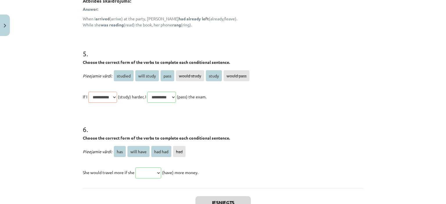
click at [137, 123] on h1 "6 ." at bounding box center [223, 124] width 281 height 18
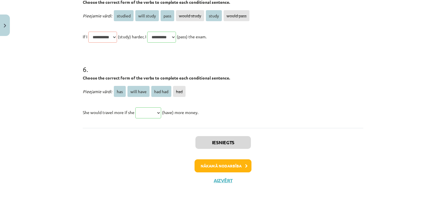
scroll to position [612, 0]
click at [236, 168] on button "Nākamā nodarbība" at bounding box center [223, 165] width 57 height 13
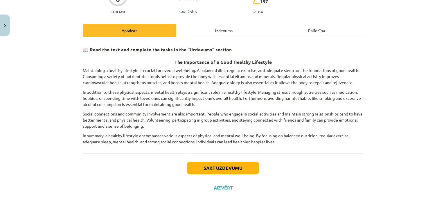
scroll to position [69, 0]
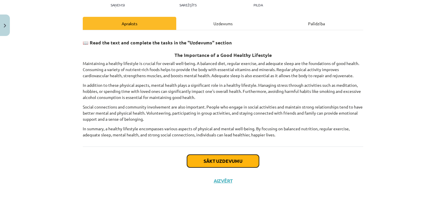
click at [194, 163] on button "Sākt uzdevumu" at bounding box center [223, 161] width 72 height 13
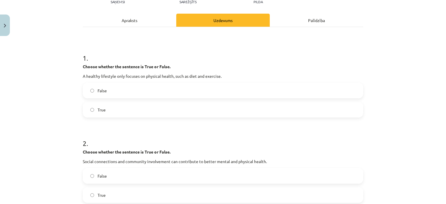
scroll to position [73, 0]
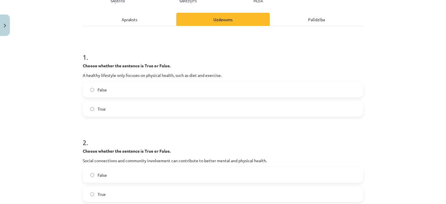
click at [111, 91] on label "False" at bounding box center [222, 89] width 279 height 15
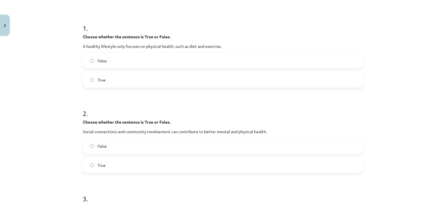
scroll to position [160, 0]
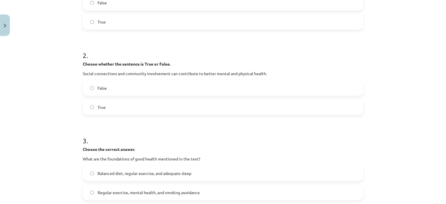
click at [102, 106] on span "True" at bounding box center [102, 107] width 8 height 6
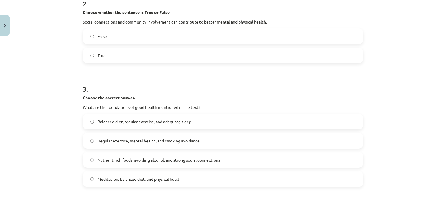
scroll to position [247, 0]
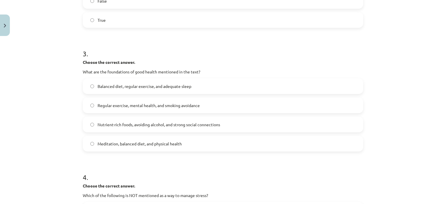
click at [163, 86] on span "Balanced diet, regular exercise, and adequate sleep" at bounding box center [145, 86] width 94 height 6
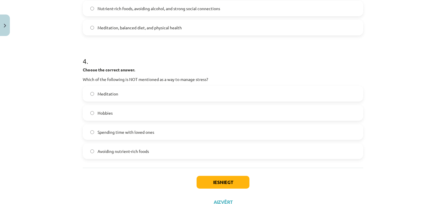
scroll to position [385, 0]
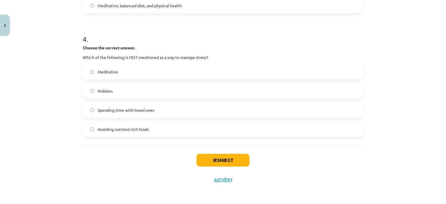
click at [118, 128] on span "Avoiding nutrient-rich foods" at bounding box center [123, 129] width 51 height 6
click at [218, 160] on button "Iesniegt" at bounding box center [223, 160] width 53 height 13
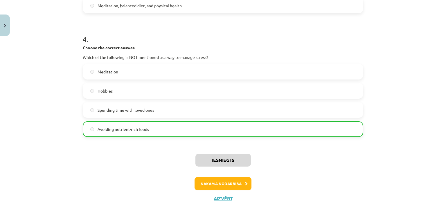
click at [215, 168] on div "Iesniegts Nākamā nodarbība Aizvērt" at bounding box center [223, 175] width 281 height 59
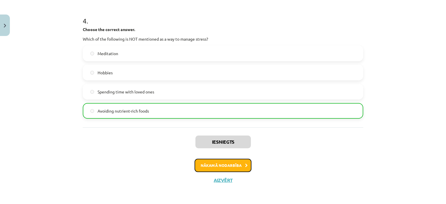
click at [222, 168] on button "Nākamā nodarbība" at bounding box center [223, 165] width 57 height 13
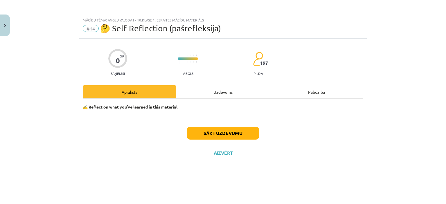
scroll to position [0, 0]
click at [206, 133] on button "Sākt uzdevumu" at bounding box center [223, 133] width 72 height 13
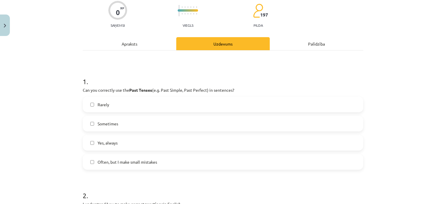
scroll to position [58, 0]
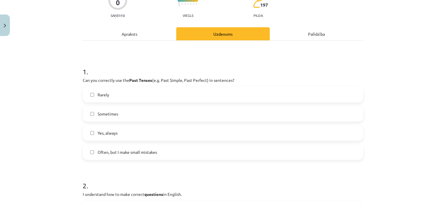
click at [92, 130] on label "Yes, always" at bounding box center [222, 133] width 279 height 15
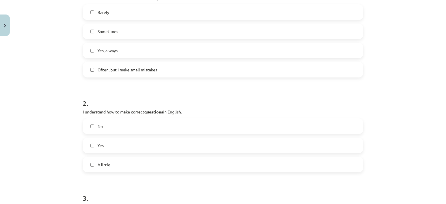
scroll to position [174, 0]
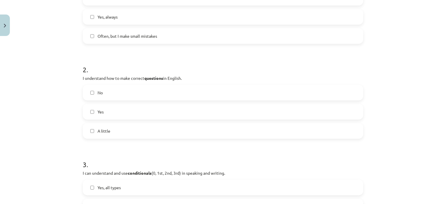
click at [92, 113] on label "Yes" at bounding box center [222, 112] width 279 height 15
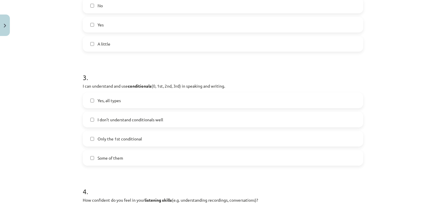
scroll to position [290, 0]
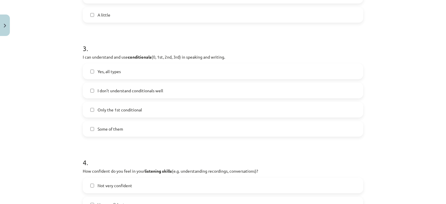
click at [91, 126] on label "Some of them" at bounding box center [222, 129] width 279 height 15
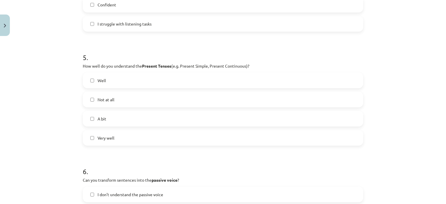
scroll to position [523, 0]
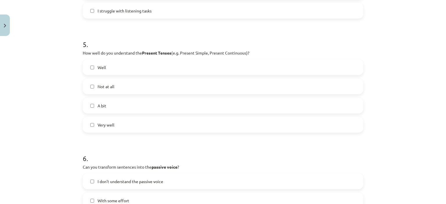
click at [91, 103] on label "A bit" at bounding box center [222, 105] width 279 height 15
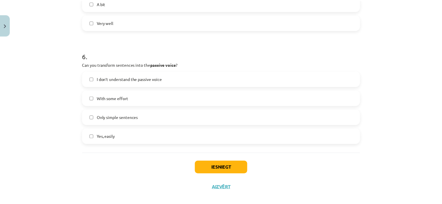
scroll to position [632, 0]
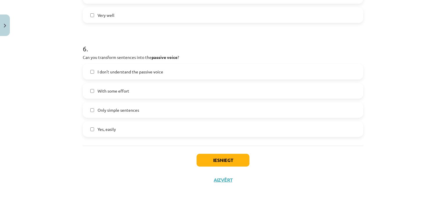
click at [98, 129] on span "Yes, easily" at bounding box center [107, 129] width 18 height 6
click at [211, 158] on button "Iesniegt" at bounding box center [223, 160] width 53 height 13
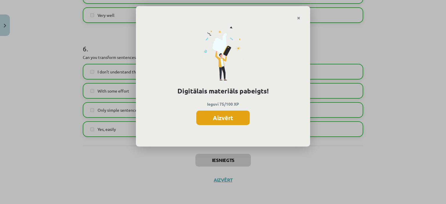
click at [226, 121] on button "Aizvērt" at bounding box center [222, 118] width 53 height 15
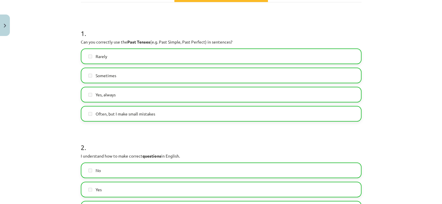
scroll to position [0, 0]
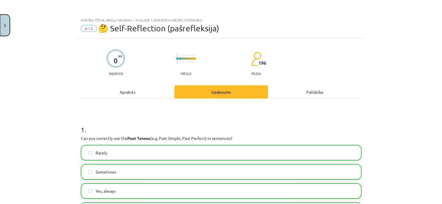
click at [1, 19] on button "Close" at bounding box center [5, 25] width 10 height 21
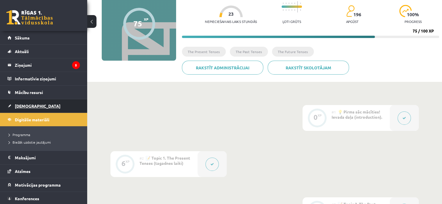
click at [28, 105] on span "[DEMOGRAPHIC_DATA]" at bounding box center [38, 105] width 46 height 5
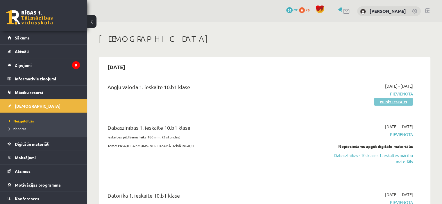
click at [390, 101] on link "Pildīt ieskaiti" at bounding box center [393, 102] width 39 height 8
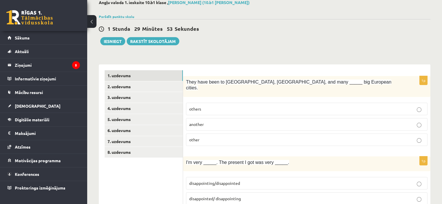
scroll to position [58, 0]
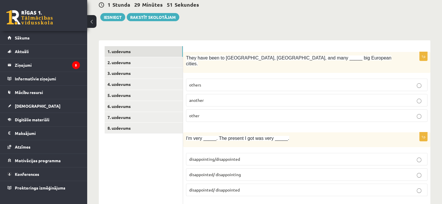
click at [246, 113] on p "other" at bounding box center [306, 116] width 235 height 6
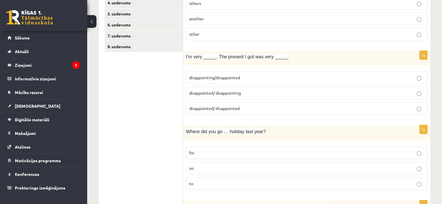
scroll to position [145, 0]
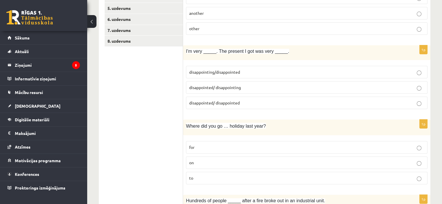
click at [240, 85] on label "disappointed/ disappointing" at bounding box center [306, 87] width 241 height 12
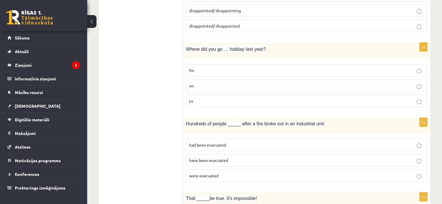
scroll to position [232, 0]
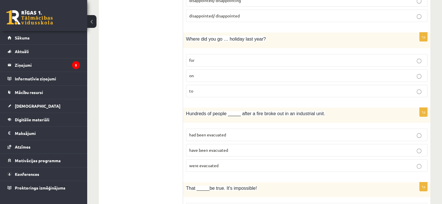
click at [196, 73] on p "on" at bounding box center [306, 76] width 235 height 6
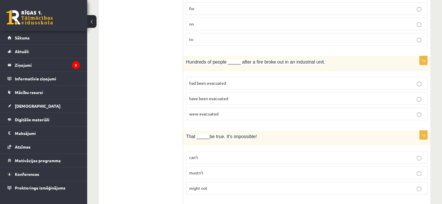
scroll to position [290, 0]
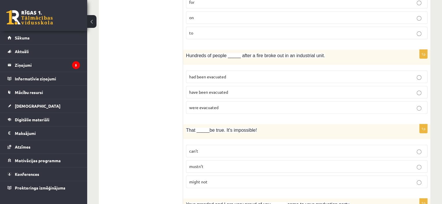
click at [218, 105] on span "were evacuated" at bounding box center [203, 107] width 29 height 5
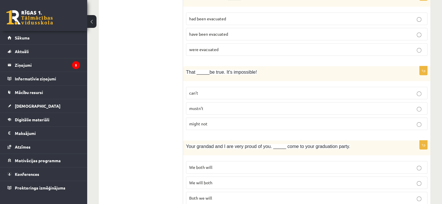
scroll to position [378, 0]
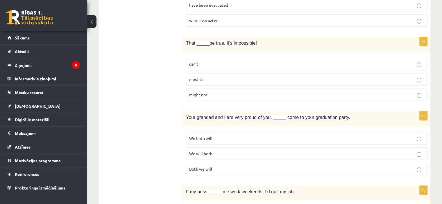
click at [200, 60] on label "can’t" at bounding box center [306, 64] width 241 height 12
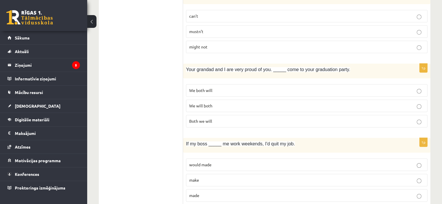
scroll to position [436, 0]
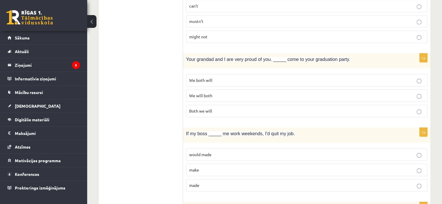
click at [201, 93] on span "We will both" at bounding box center [200, 95] width 23 height 5
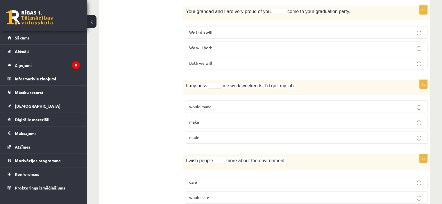
scroll to position [494, 0]
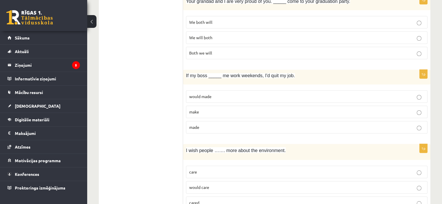
click at [195, 125] on span "made" at bounding box center [194, 127] width 10 height 5
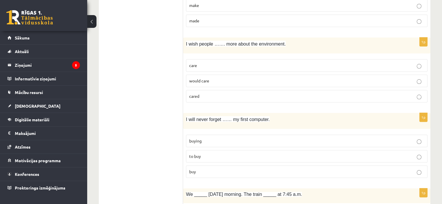
scroll to position [610, 0]
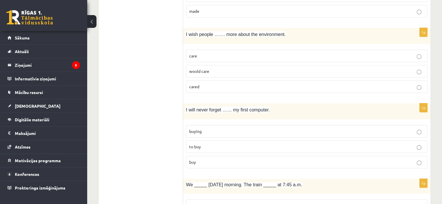
click at [195, 129] on span "buying" at bounding box center [195, 131] width 12 height 5
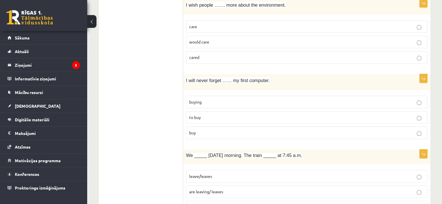
scroll to position [697, 0]
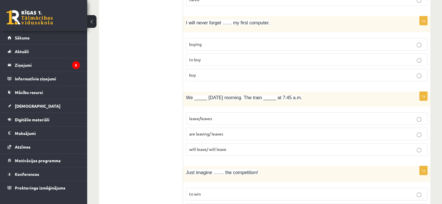
click at [193, 131] on span "are leaving/ leaves" at bounding box center [206, 133] width 34 height 5
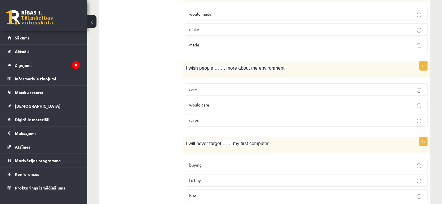
scroll to position [552, 0]
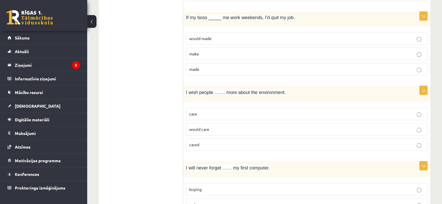
click at [201, 142] on p "cared" at bounding box center [306, 145] width 235 height 6
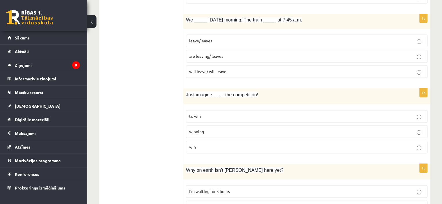
scroll to position [784, 0]
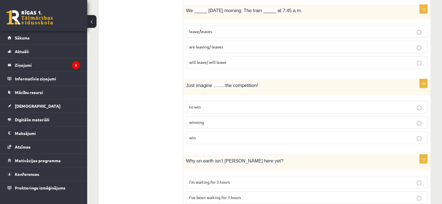
click at [193, 120] on span "winning" at bounding box center [196, 122] width 15 height 5
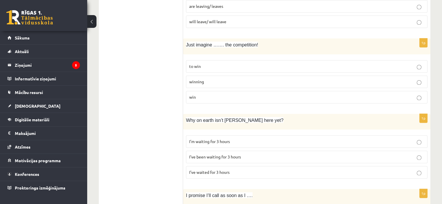
scroll to position [871, 0]
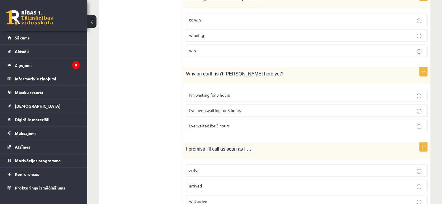
click at [206, 108] on span "I’ve been waiting for 3 hours" at bounding box center [215, 110] width 52 height 5
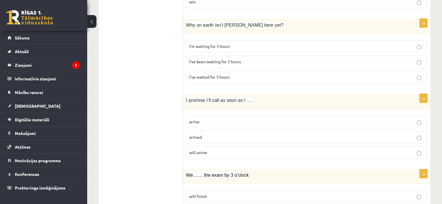
scroll to position [929, 0]
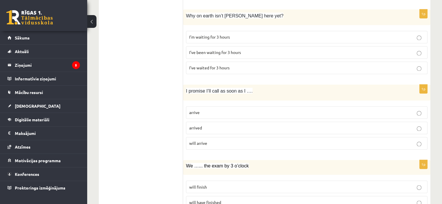
click at [193, 110] on span "arrive" at bounding box center [194, 112] width 10 height 5
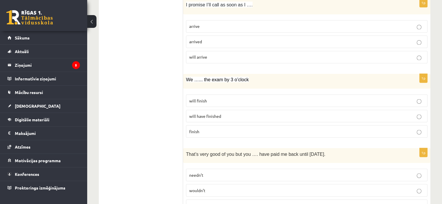
scroll to position [1016, 0]
click at [197, 112] on span "will have finished" at bounding box center [205, 114] width 32 height 5
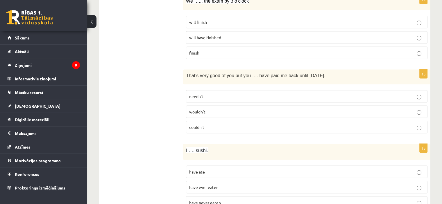
scroll to position [1104, 0]
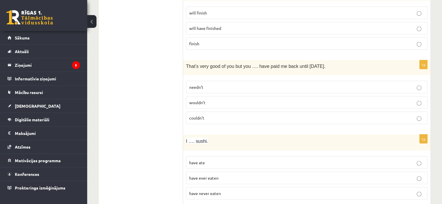
click at [224, 84] on p "needn’t" at bounding box center [306, 87] width 235 height 6
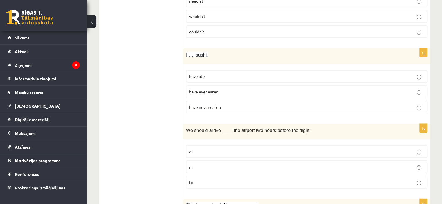
scroll to position [1191, 0]
click at [200, 103] on span "have never eaten" at bounding box center [205, 105] width 32 height 5
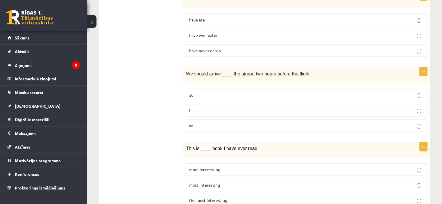
scroll to position [1249, 0]
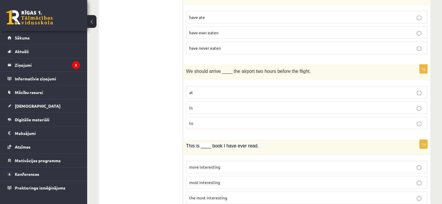
click at [190, 121] on span "to" at bounding box center [191, 123] width 4 height 5
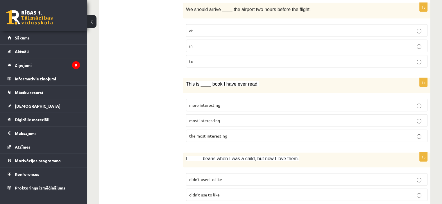
scroll to position [1336, 0]
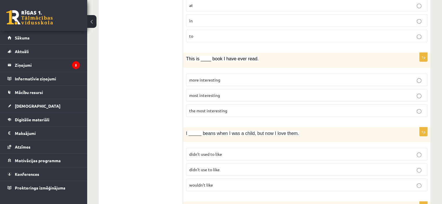
click at [210, 108] on p "the most interesting" at bounding box center [306, 111] width 235 height 6
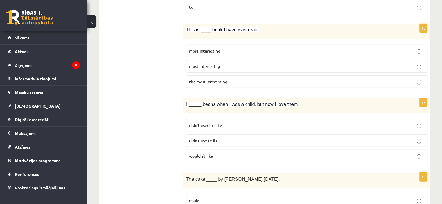
scroll to position [1394, 0]
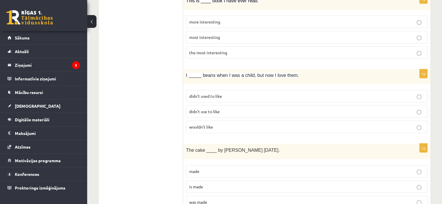
click at [204, 109] on p "didn’t use to like" at bounding box center [306, 112] width 235 height 6
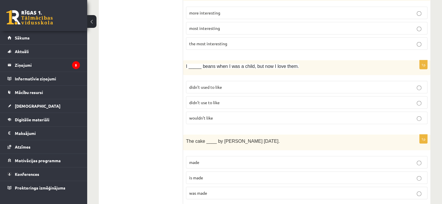
scroll to position [1407, 0]
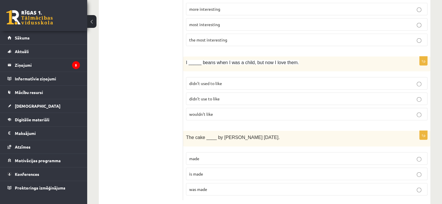
click at [216, 183] on label "was made" at bounding box center [306, 189] width 241 height 12
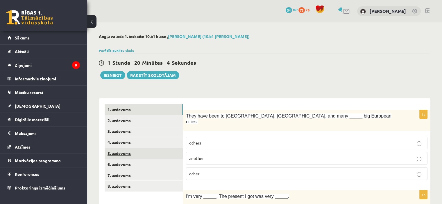
scroll to position [29, 0]
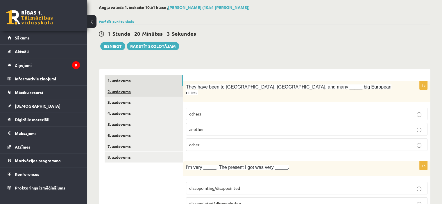
click at [145, 96] on link "2. uzdevums" at bounding box center [144, 91] width 78 height 11
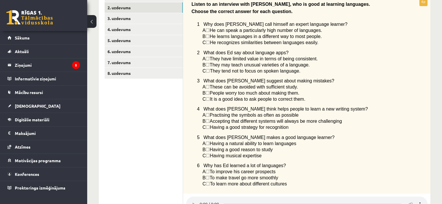
scroll to position [63, 0]
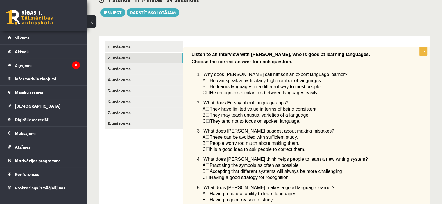
click at [209, 88] on span "☐" at bounding box center [207, 86] width 4 height 5
click at [209, 86] on span "☐" at bounding box center [207, 86] width 4 height 5
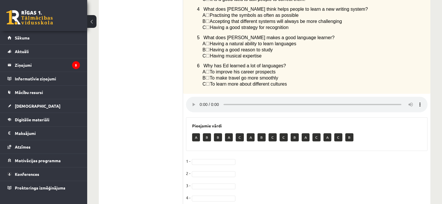
scroll to position [237, 0]
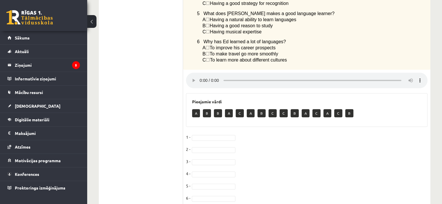
click at [199, 140] on fieldset "1 - 2 - 3 - 4 - 5 - 6 -" at bounding box center [306, 169] width 241 height 73
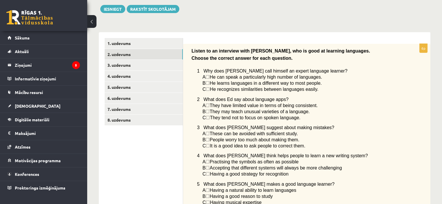
scroll to position [34, 0]
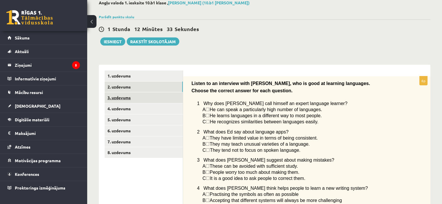
click at [179, 94] on link "3. uzdevums" at bounding box center [144, 97] width 78 height 11
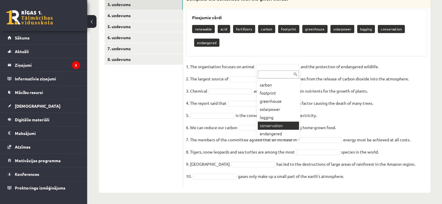
scroll to position [113, 0]
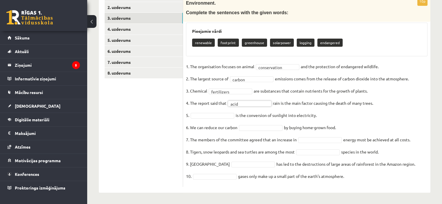
click at [210, 119] on fieldset "**********" at bounding box center [306, 123] width 241 height 122
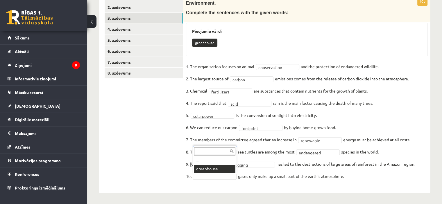
scroll to position [100, 0]
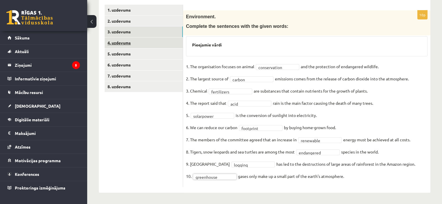
click at [159, 43] on link "4. uzdevums" at bounding box center [144, 42] width 78 height 11
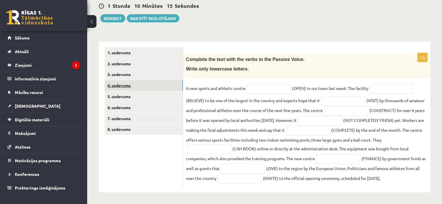
scroll to position [56, 0]
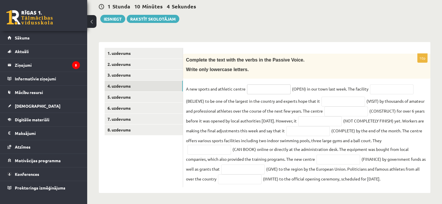
click at [264, 93] on input "text" at bounding box center [269, 90] width 44 height 10
type input "******"
click at [376, 90] on input "text" at bounding box center [392, 90] width 44 height 10
type input "**********"
click at [350, 98] on input "text" at bounding box center [343, 102] width 44 height 10
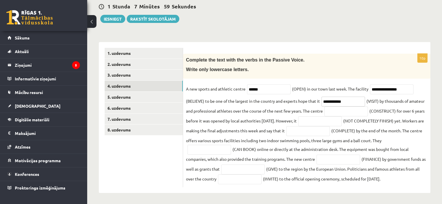
type input "**********"
click at [391, 90] on input "**********" at bounding box center [392, 90] width 44 height 10
click at [359, 101] on input "**********" at bounding box center [343, 102] width 44 height 10
click at [408, 92] on input "**********" at bounding box center [392, 90] width 44 height 10
type input "**********"
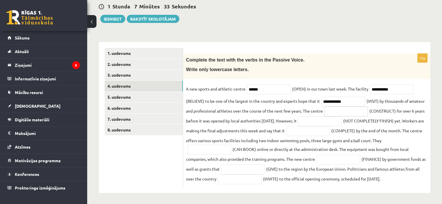
click at [357, 111] on input "text" at bounding box center [346, 112] width 44 height 10
click at [348, 102] on input "**********" at bounding box center [343, 102] width 44 height 10
type input "*"
type input "**********"
click at [348, 112] on input "text" at bounding box center [346, 112] width 44 height 10
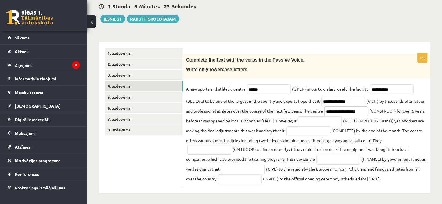
type input "**********"
click at [340, 125] on input "text" at bounding box center [320, 121] width 44 height 10
type input "**********"
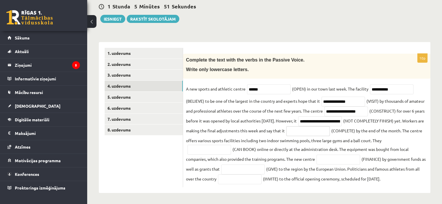
click at [330, 131] on input "text" at bounding box center [308, 131] width 44 height 10
type input "**********"
click at [205, 155] on fieldset "**********" at bounding box center [306, 135] width 241 height 100
click at [205, 152] on input "text" at bounding box center [209, 150] width 44 height 10
type input "**********"
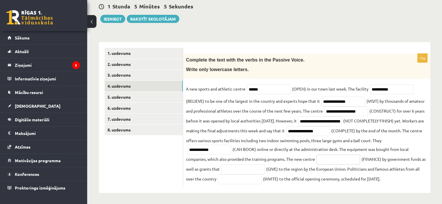
click at [353, 159] on input "text" at bounding box center [338, 160] width 44 height 10
type input "**********"
click at [248, 174] on input "text" at bounding box center [243, 170] width 44 height 10
type input "**********"
click at [242, 181] on input "text" at bounding box center [240, 180] width 44 height 10
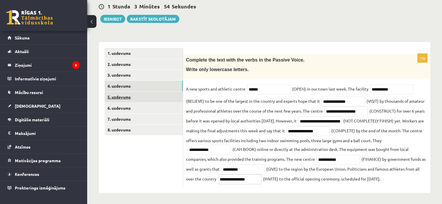
type input "**********"
click at [142, 98] on link "5. uzdevums" at bounding box center [144, 97] width 78 height 11
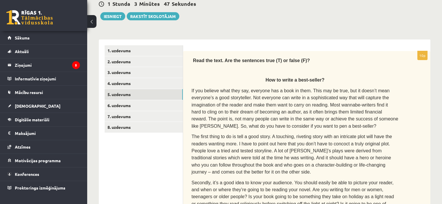
scroll to position [88, 0]
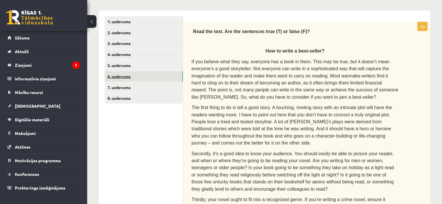
click at [152, 77] on link "6. uzdevums" at bounding box center [144, 76] width 78 height 11
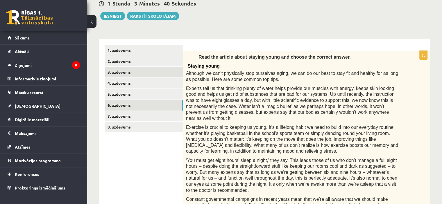
scroll to position [59, 0]
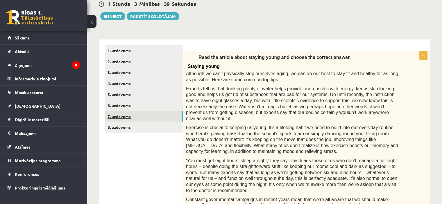
click at [138, 119] on link "7. uzdevums" at bounding box center [144, 116] width 78 height 11
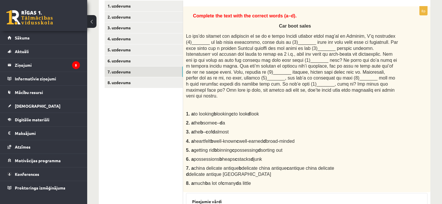
scroll to position [88, 0]
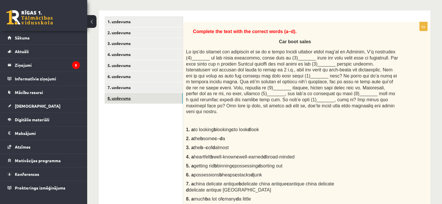
click at [140, 100] on link "8. uzdevums" at bounding box center [144, 98] width 78 height 11
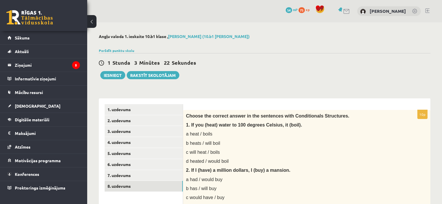
scroll to position [58, 0]
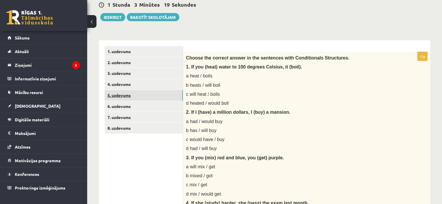
click at [136, 94] on link "5. uzdevums" at bounding box center [144, 95] width 78 height 11
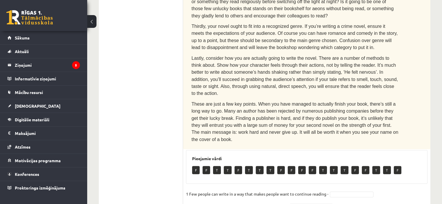
scroll to position [290, 0]
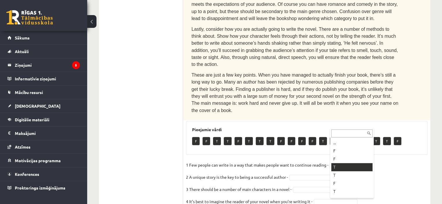
drag, startPoint x: 339, startPoint y: 166, endPoint x: 328, endPoint y: 162, distance: 11.5
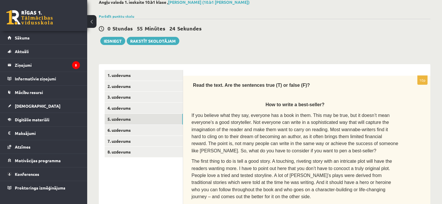
scroll to position [87, 0]
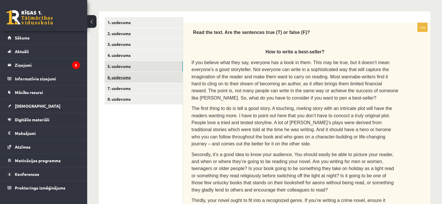
click at [152, 75] on link "6. uzdevums" at bounding box center [144, 77] width 78 height 11
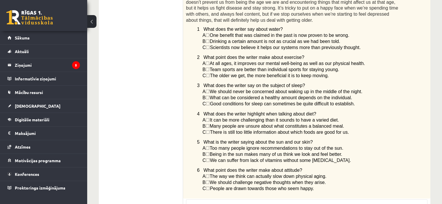
scroll to position [445, 0]
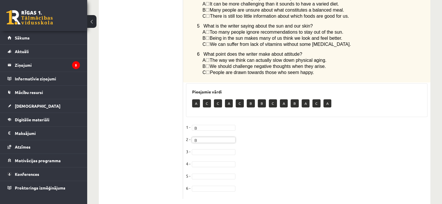
click at [194, 136] on fieldset "1 - B * 2 - B * 3 - 4 - 5 - 6 -" at bounding box center [306, 159] width 241 height 73
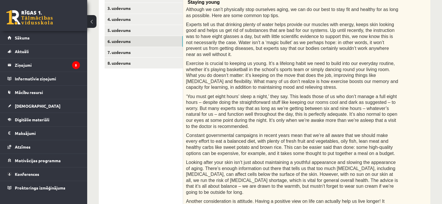
scroll to position [117, 0]
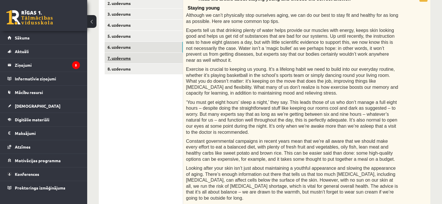
click at [134, 58] on link "7. uzdevums" at bounding box center [144, 58] width 78 height 11
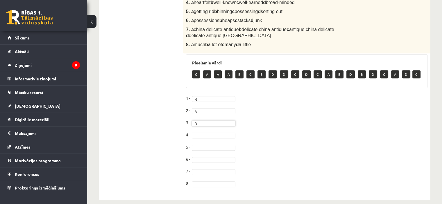
scroll to position [243, 0]
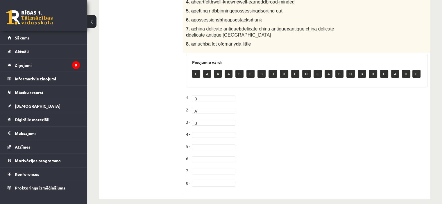
click at [207, 131] on fieldset "1 - B * 2 - A * 3 - B * 4 - 5 - 6 - 7 - 8 -" at bounding box center [306, 142] width 241 height 98
click at [203, 137] on fieldset "1 - B * 2 - A * 3 - B * 4 - C * 5 - 6 - 7 - 8 -" at bounding box center [306, 142] width 241 height 98
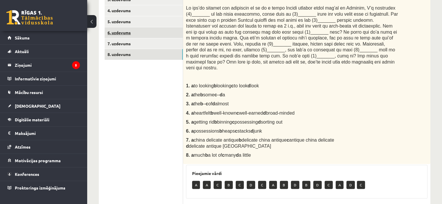
scroll to position [98, 0]
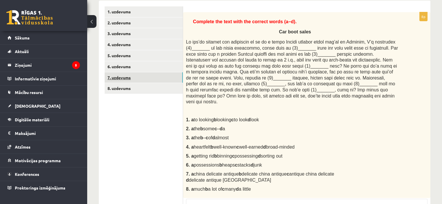
click at [161, 76] on link "7. uzdevums" at bounding box center [144, 77] width 78 height 11
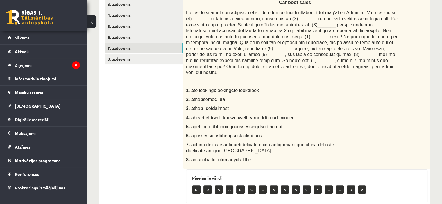
scroll to position [127, 0]
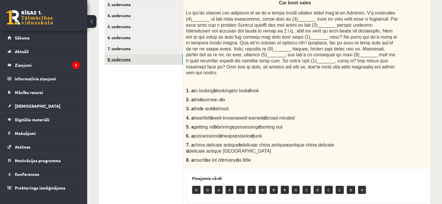
click at [163, 63] on link "8. uzdevums" at bounding box center [144, 59] width 78 height 11
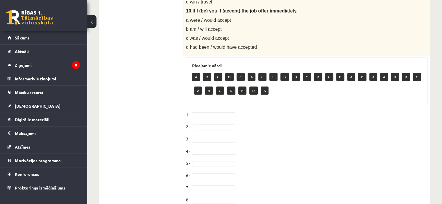
scroll to position [533, 0]
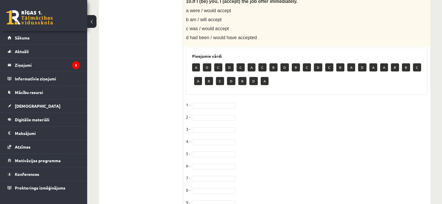
click at [203, 107] on fieldset "1 - 2 - 3 - 4 - 5 - 6 - 7 - 8 - 9 - 10 -" at bounding box center [306, 161] width 241 height 122
drag, startPoint x: 205, startPoint y: 96, endPoint x: 200, endPoint y: 103, distance: 9.0
click at [198, 108] on fieldset "1 - 2 - 3 - 4 - 5 - 6 - 7 - 8 - 9 - 10 -" at bounding box center [306, 161] width 241 height 122
drag, startPoint x: 200, startPoint y: 96, endPoint x: 198, endPoint y: 91, distance: 4.9
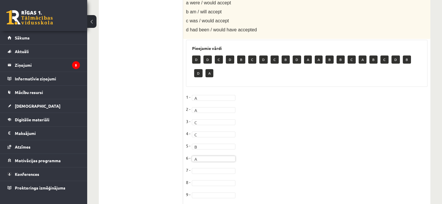
scroll to position [570, 0]
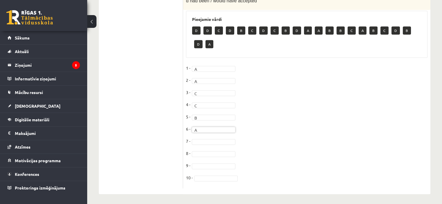
click at [204, 143] on fieldset "1 - A * 2 - A * 3 - C * 4 - C * 5 - B * 6 - A * 7 - 8 - 9 - 10 -" at bounding box center [306, 125] width 241 height 122
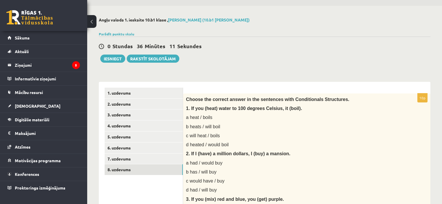
scroll to position [0, 0]
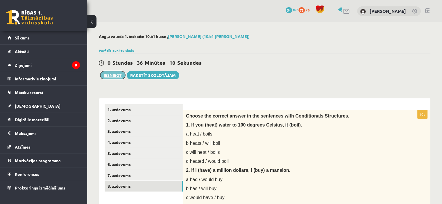
click at [106, 75] on button "Iesniegt" at bounding box center [112, 75] width 25 height 8
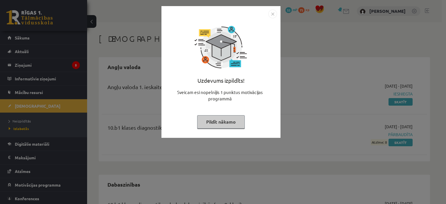
click at [226, 125] on button "Pildīt nākamo" at bounding box center [221, 121] width 48 height 13
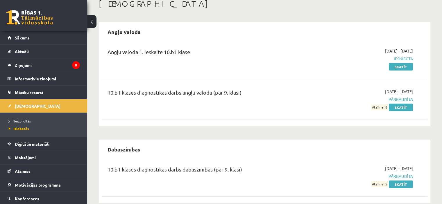
scroll to position [6, 0]
